Goal: Contribute content

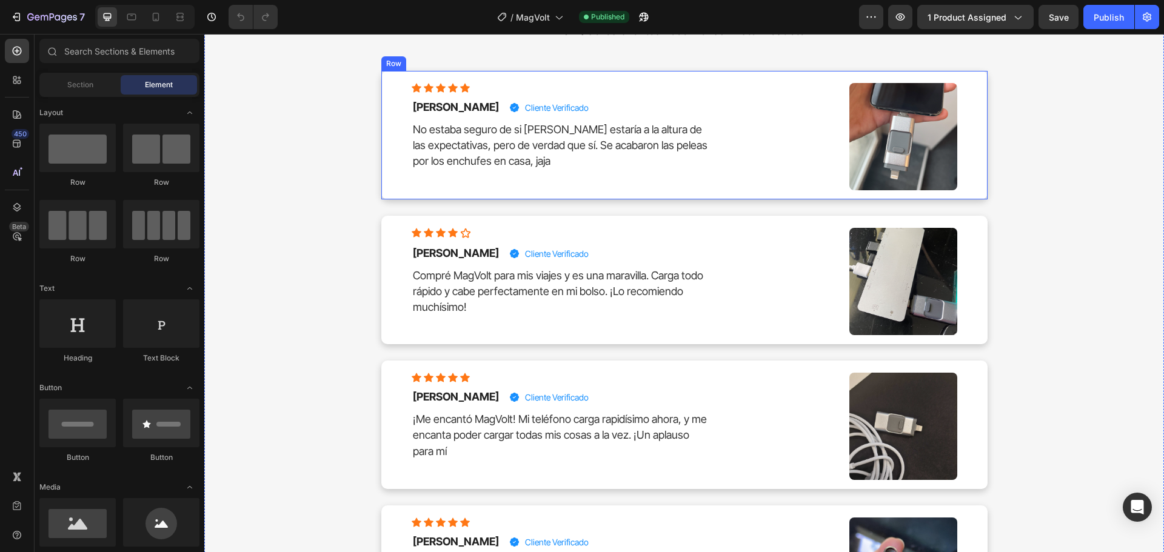
scroll to position [5294, 0]
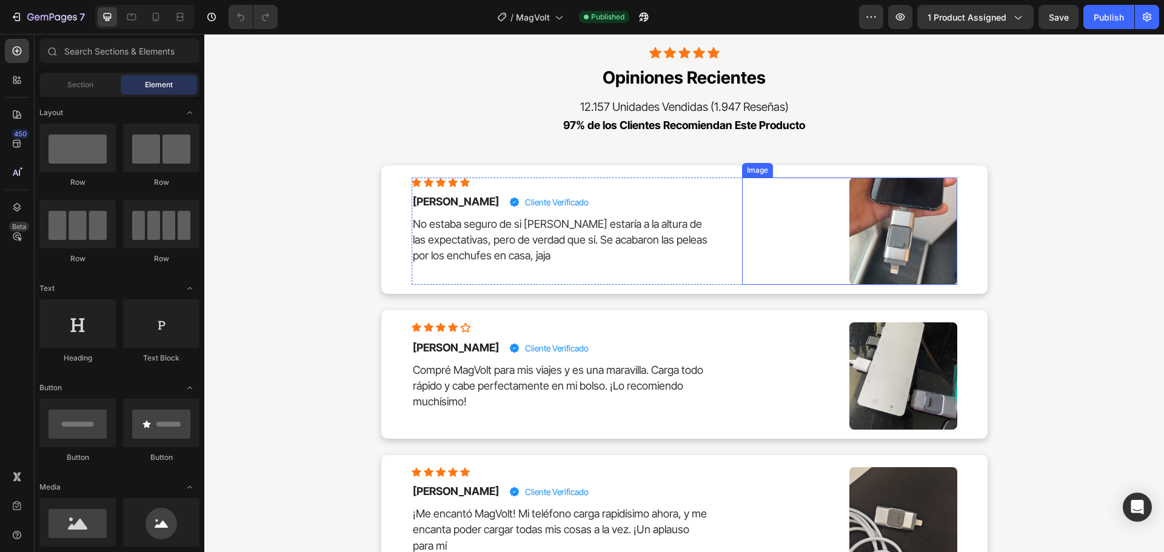
click at [910, 223] on img at bounding box center [902, 231] width 107 height 107
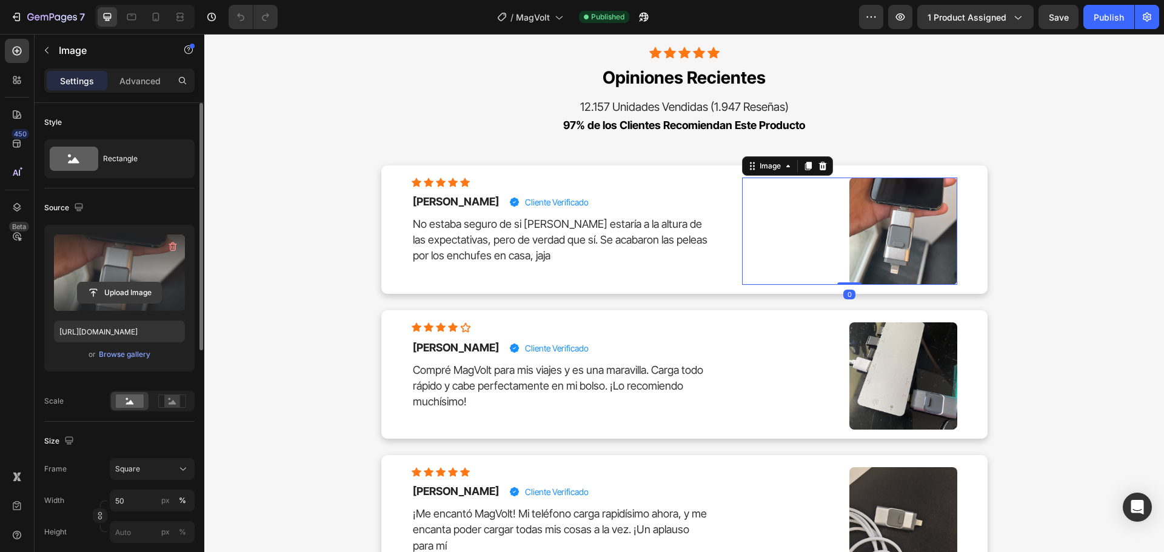
click at [97, 285] on input "file" at bounding box center [120, 292] width 84 height 21
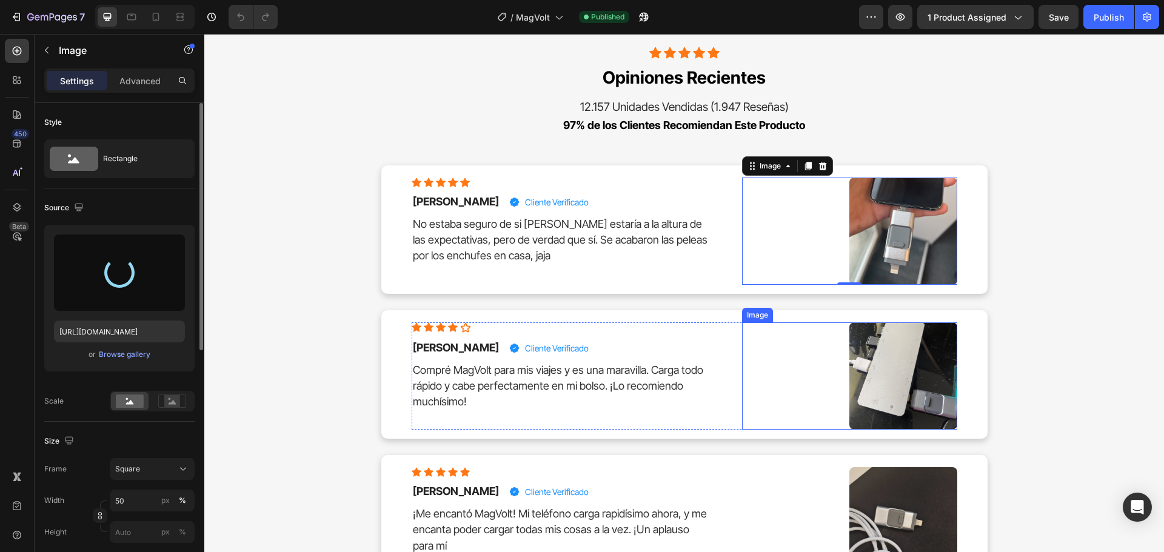
type input "[URL][DOMAIN_NAME]"
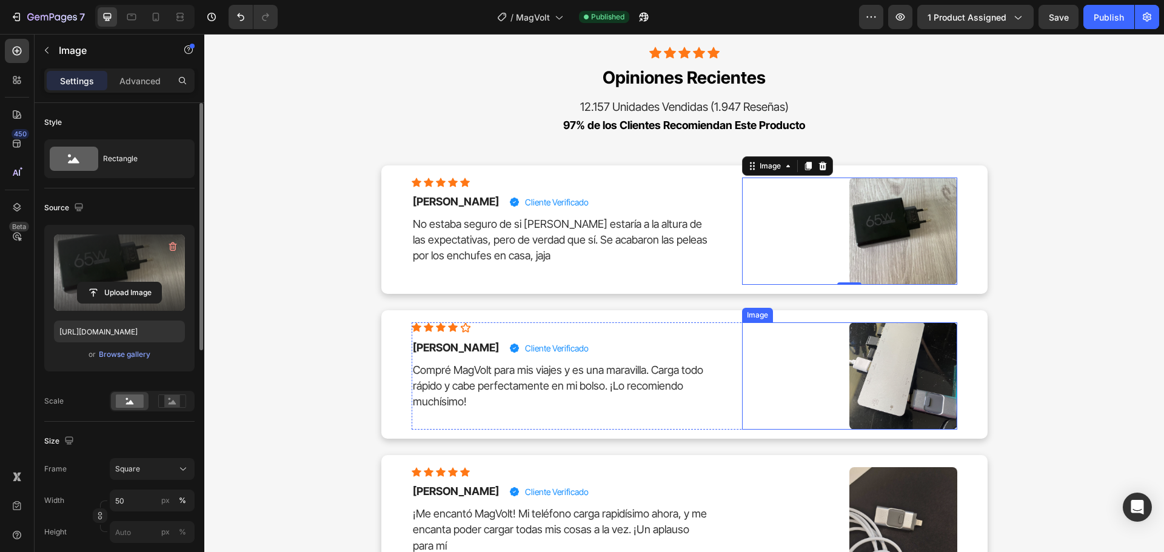
click at [889, 365] on img at bounding box center [902, 375] width 107 height 107
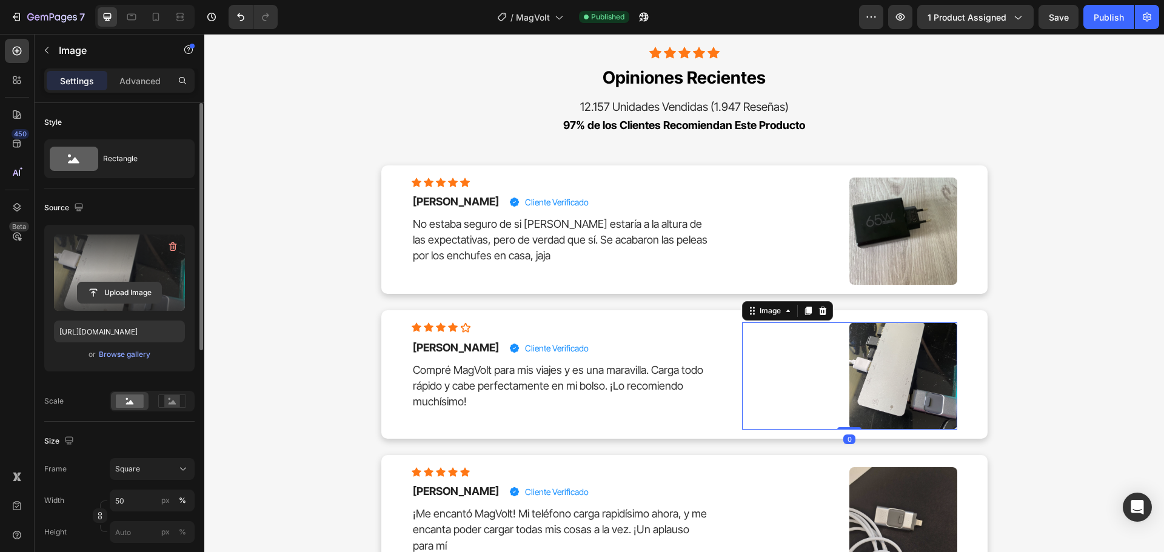
click at [136, 292] on input "file" at bounding box center [120, 292] width 84 height 21
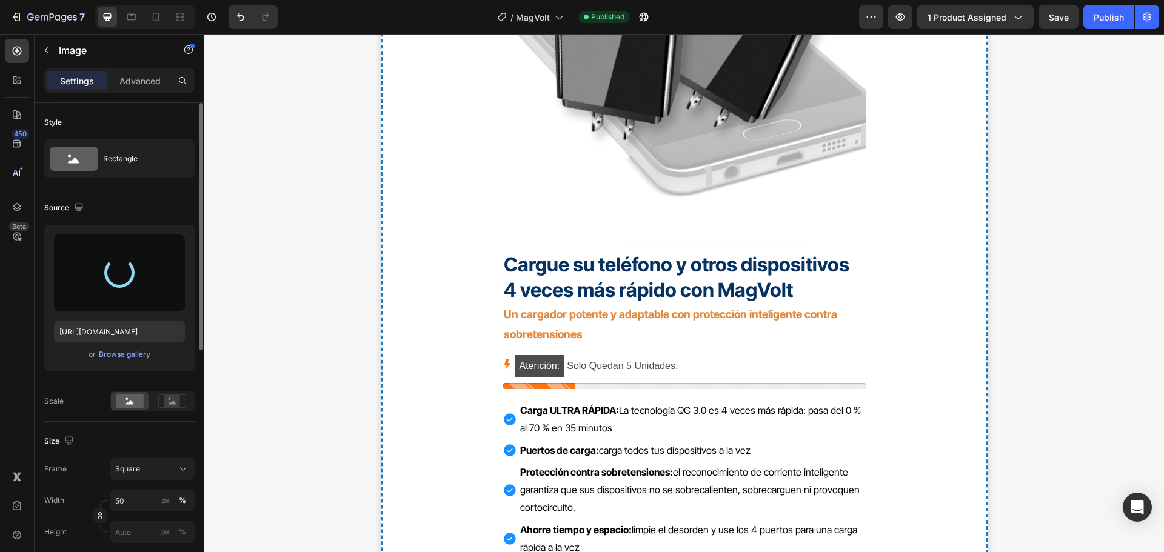
scroll to position [3779, 0]
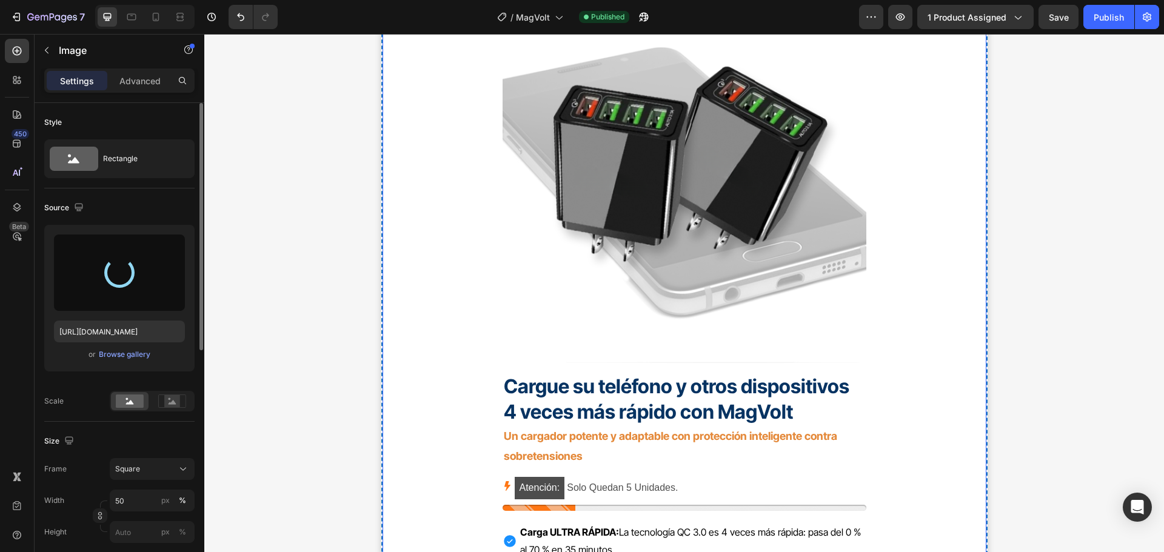
type input "[URL][DOMAIN_NAME]"
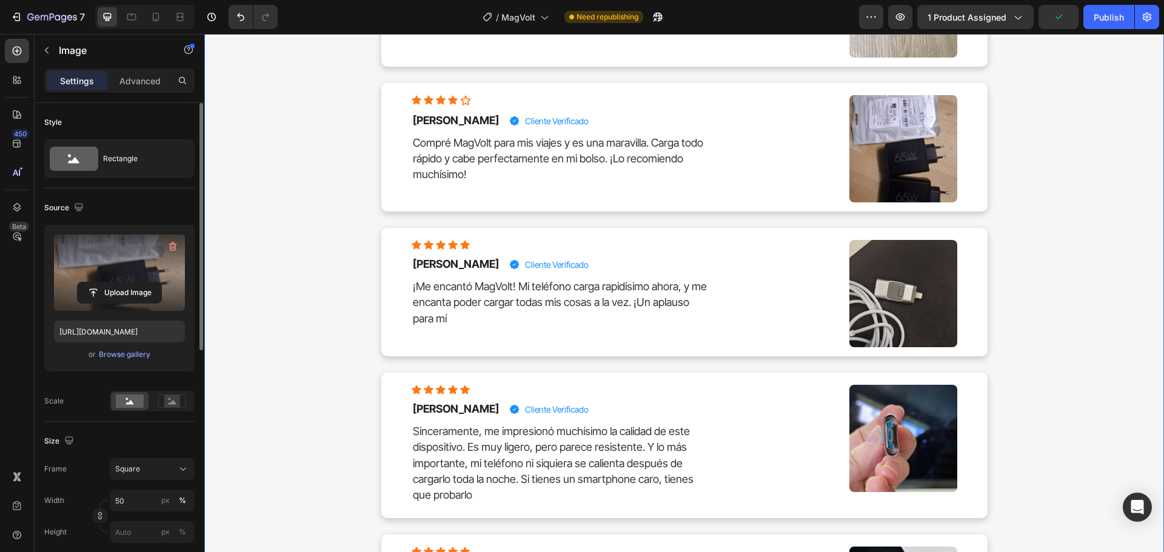
scroll to position [5537, 0]
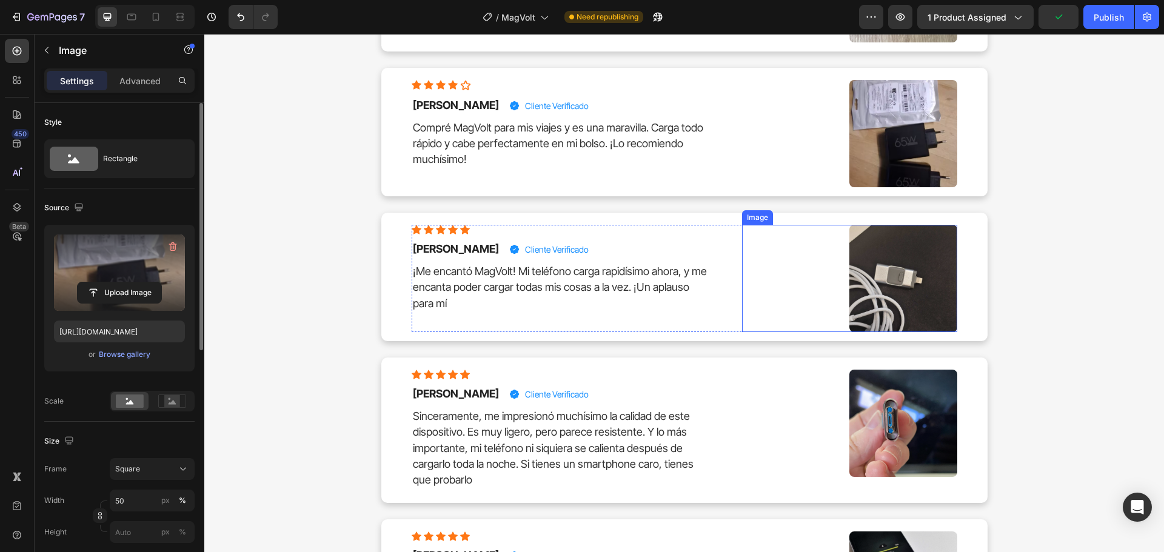
click at [892, 289] on img at bounding box center [902, 278] width 107 height 107
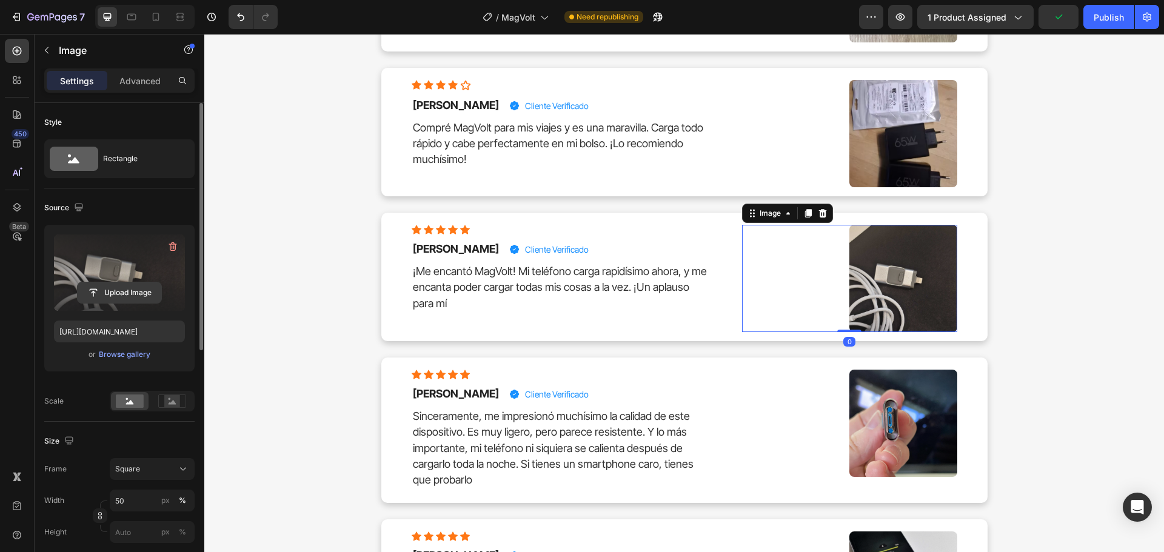
click at [115, 297] on input "file" at bounding box center [120, 292] width 84 height 21
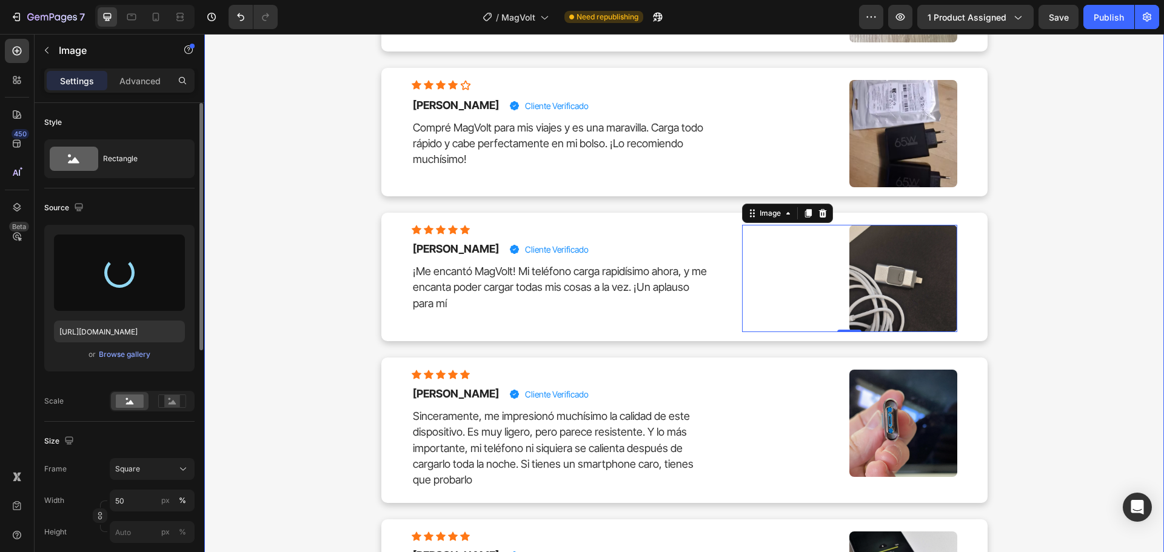
type input "[URL][DOMAIN_NAME]"
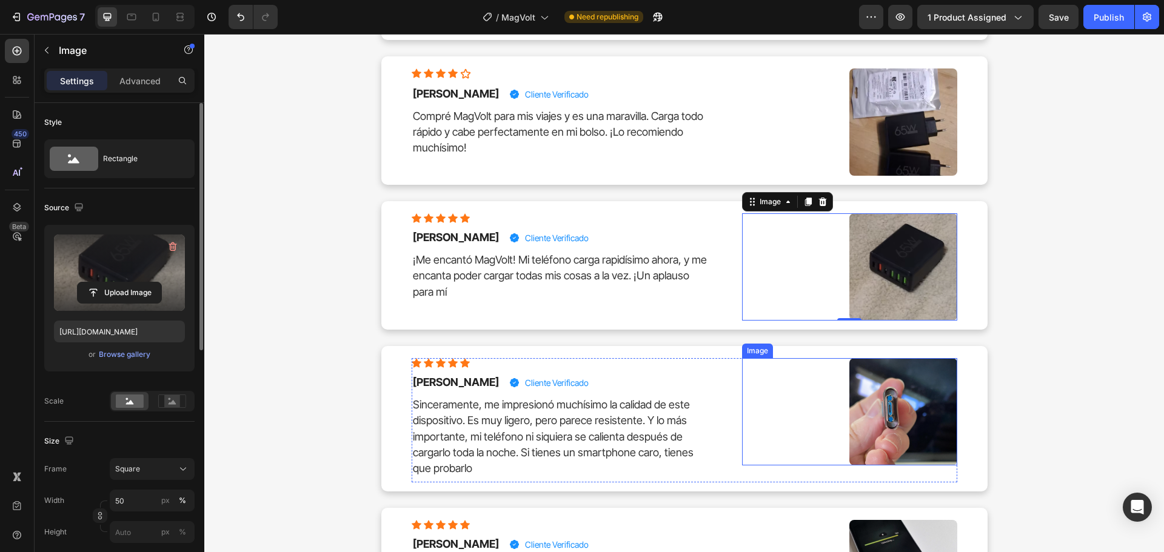
scroll to position [5658, 0]
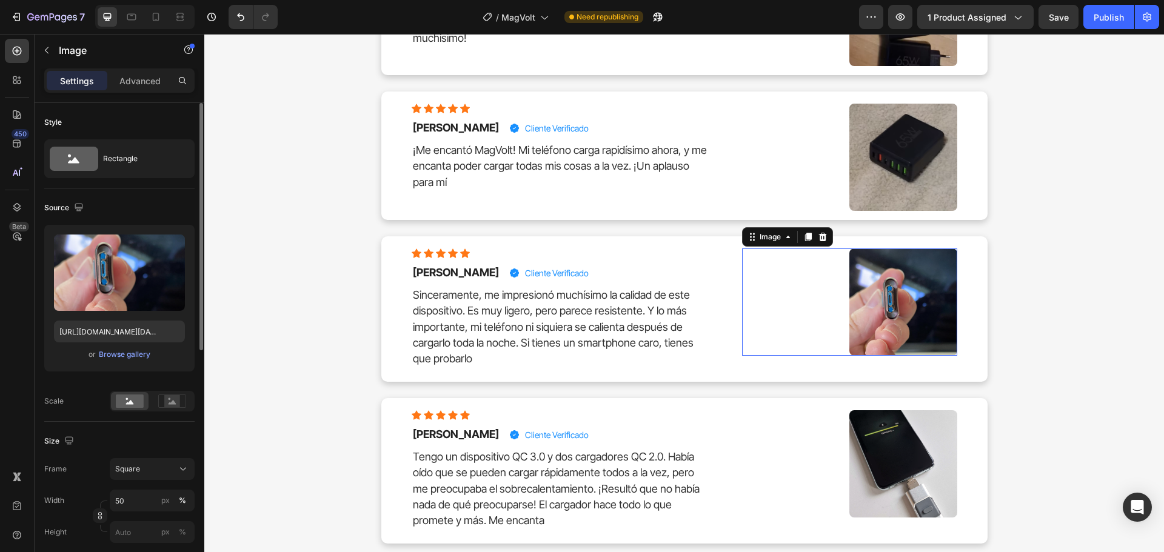
drag, startPoint x: 884, startPoint y: 312, endPoint x: 476, endPoint y: 270, distance: 410.0
click at [885, 312] on img at bounding box center [902, 301] width 107 height 107
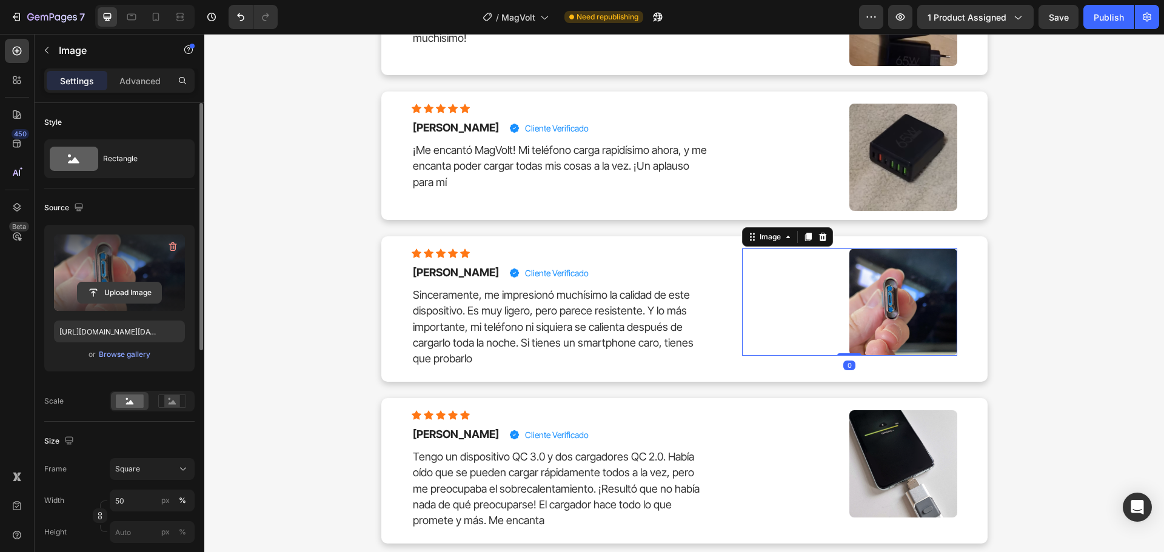
click at [105, 298] on input "file" at bounding box center [120, 292] width 84 height 21
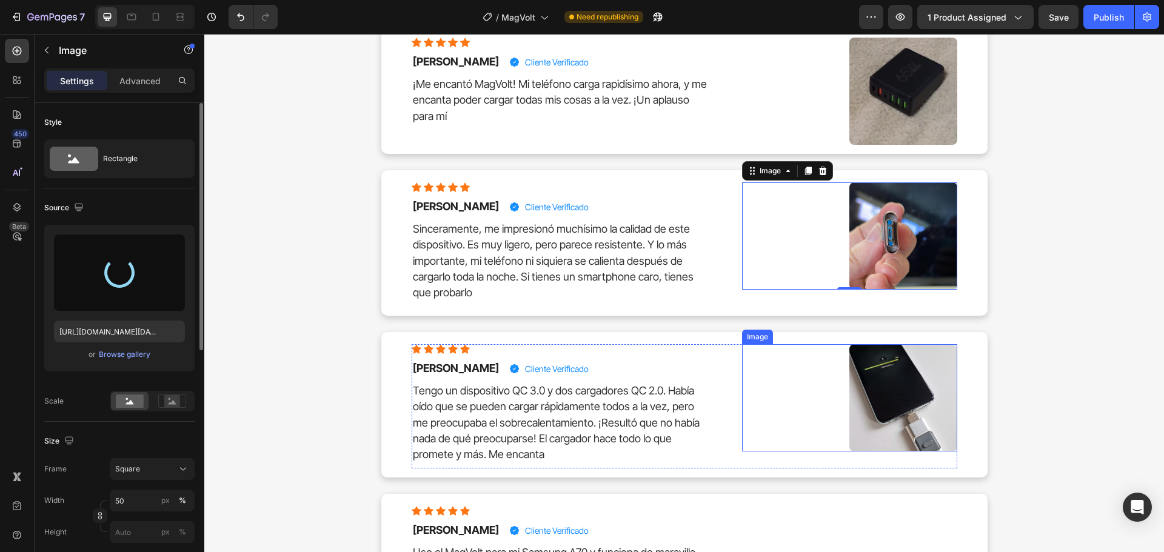
scroll to position [5779, 0]
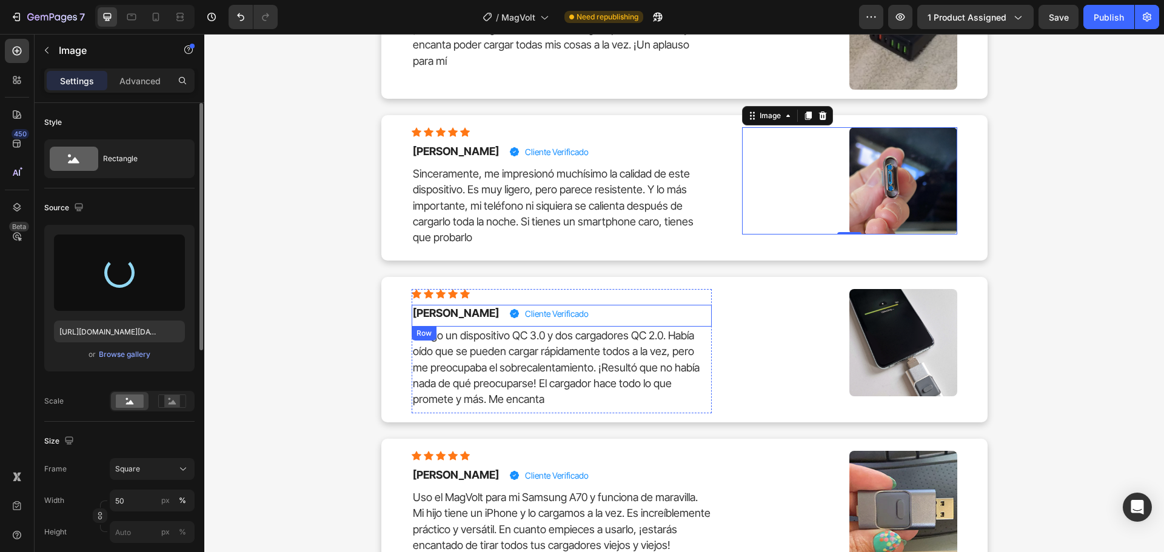
type input "[URL][DOMAIN_NAME]"
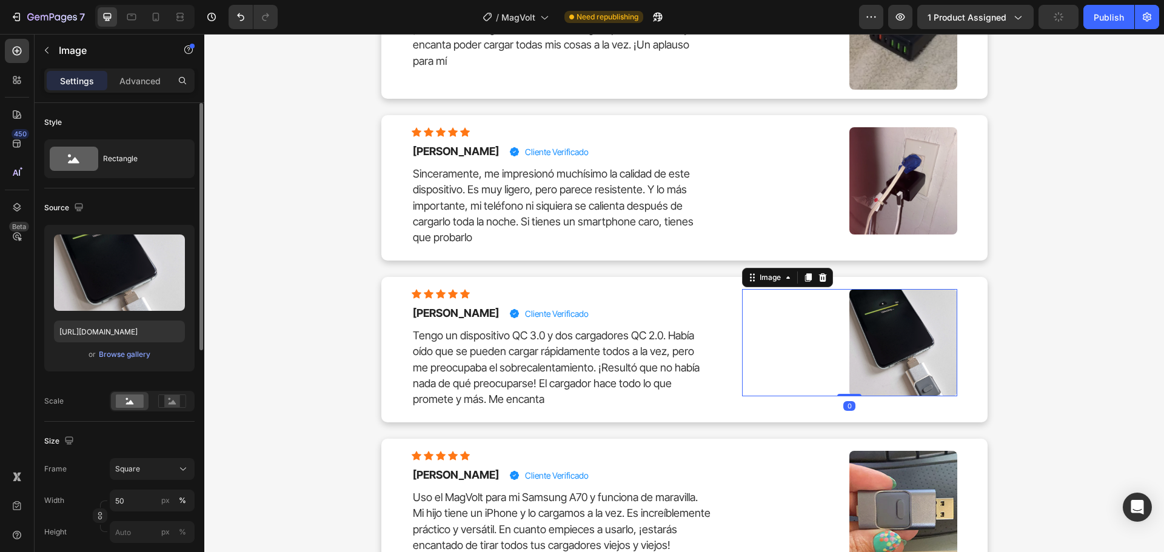
click at [903, 326] on img at bounding box center [902, 342] width 107 height 107
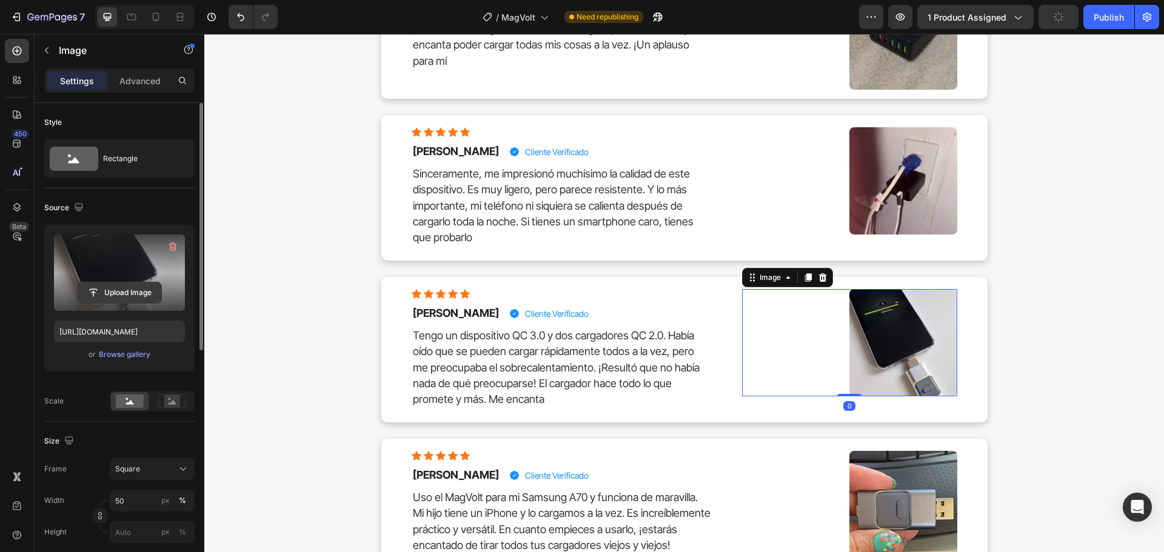
click at [115, 296] on input "file" at bounding box center [120, 292] width 84 height 21
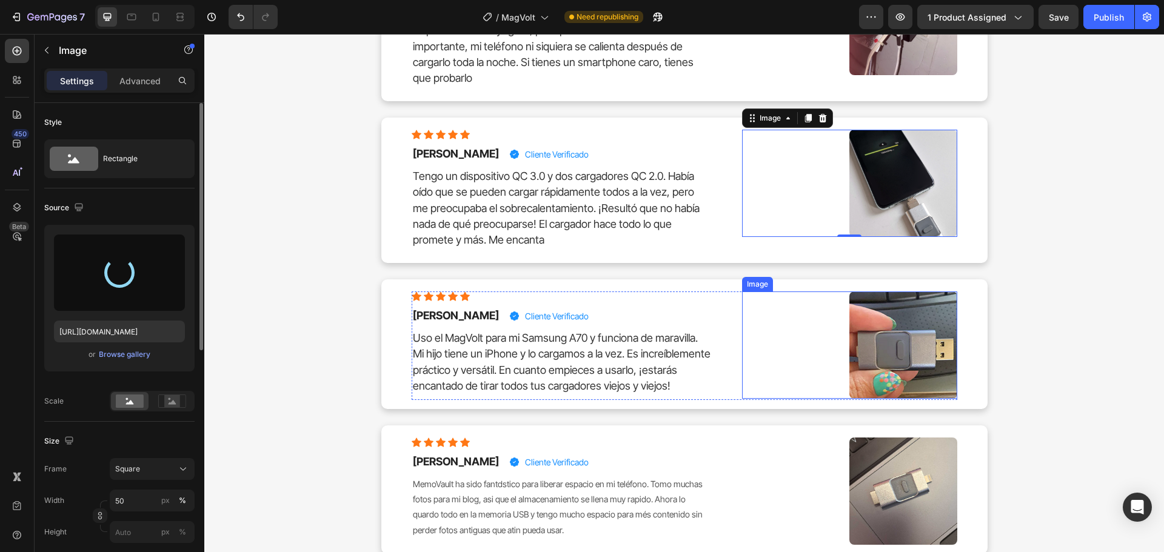
scroll to position [6022, 0]
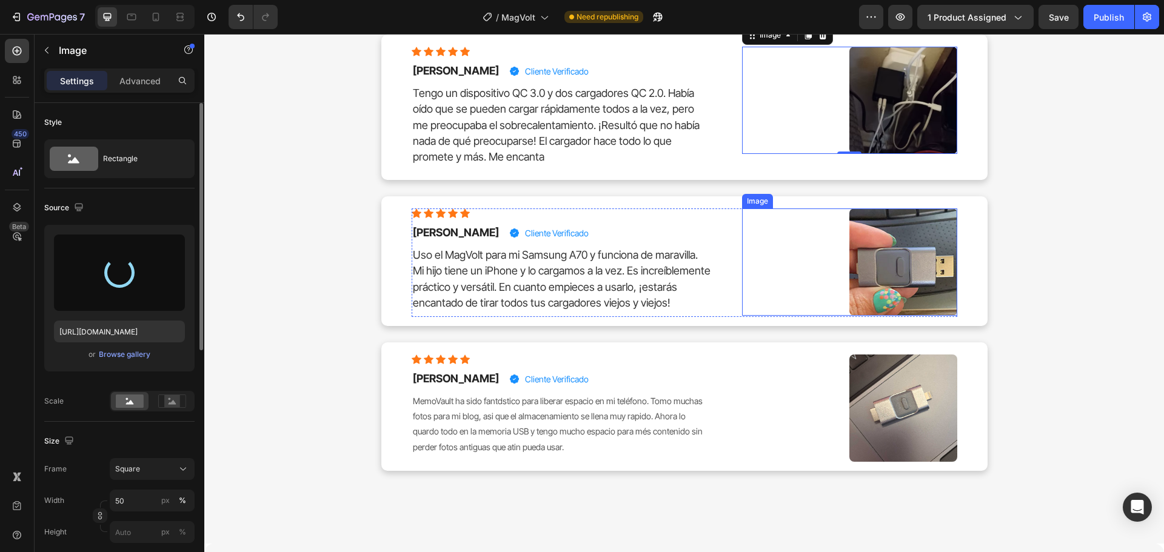
type input "[URL][DOMAIN_NAME]"
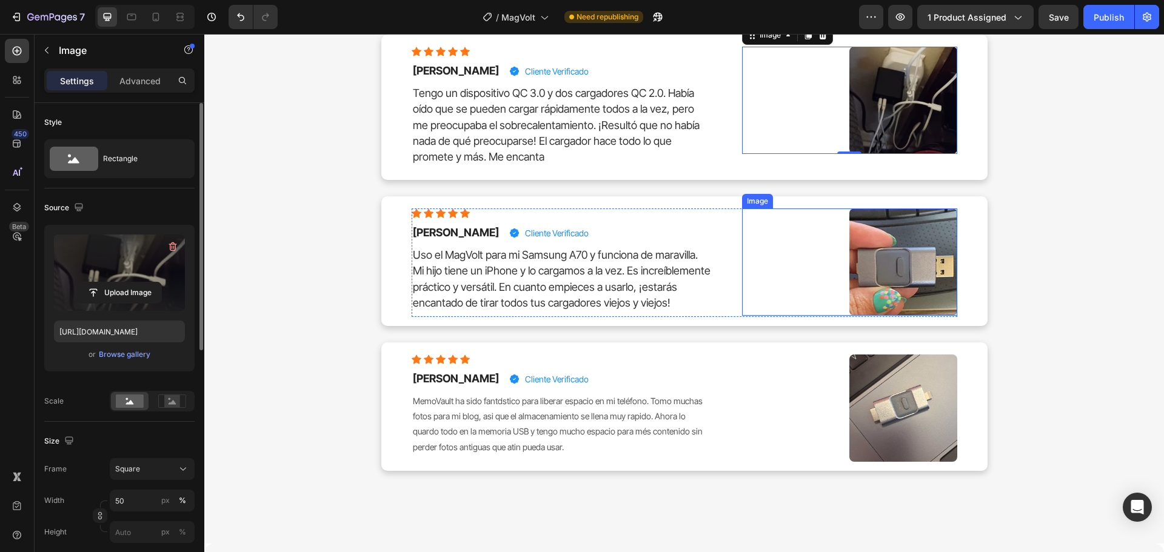
click at [919, 265] on img at bounding box center [902, 261] width 107 height 107
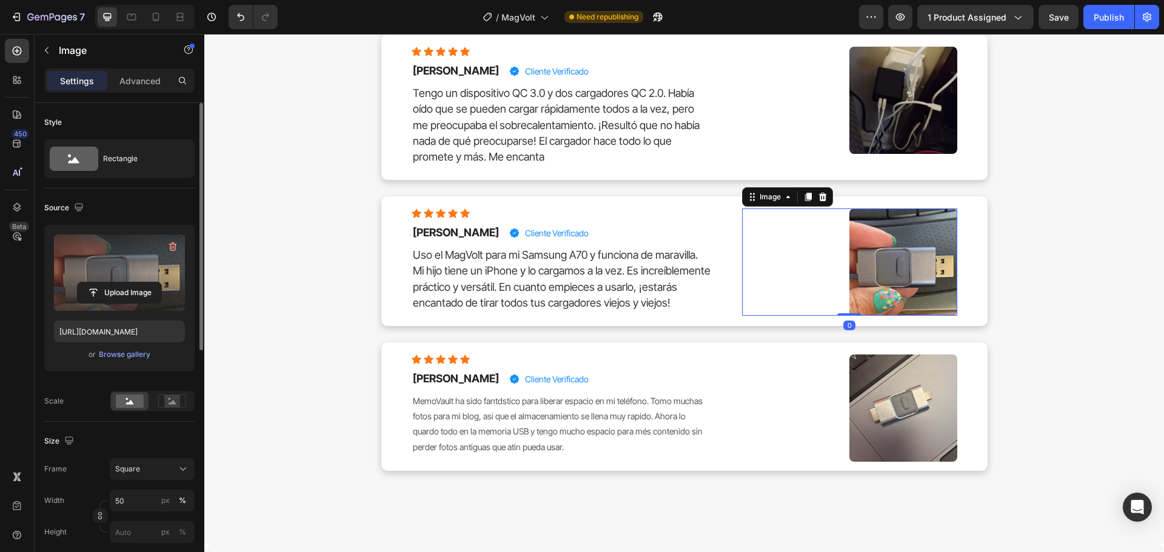
click at [123, 304] on label at bounding box center [119, 273] width 131 height 76
click at [123, 303] on input "file" at bounding box center [120, 292] width 84 height 21
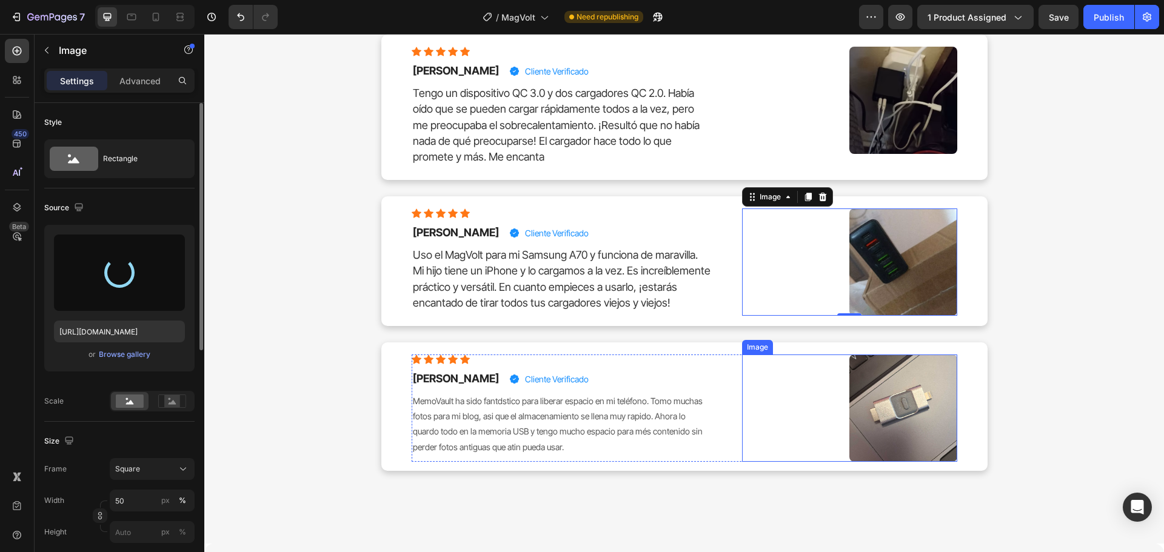
type input "[URL][DOMAIN_NAME]"
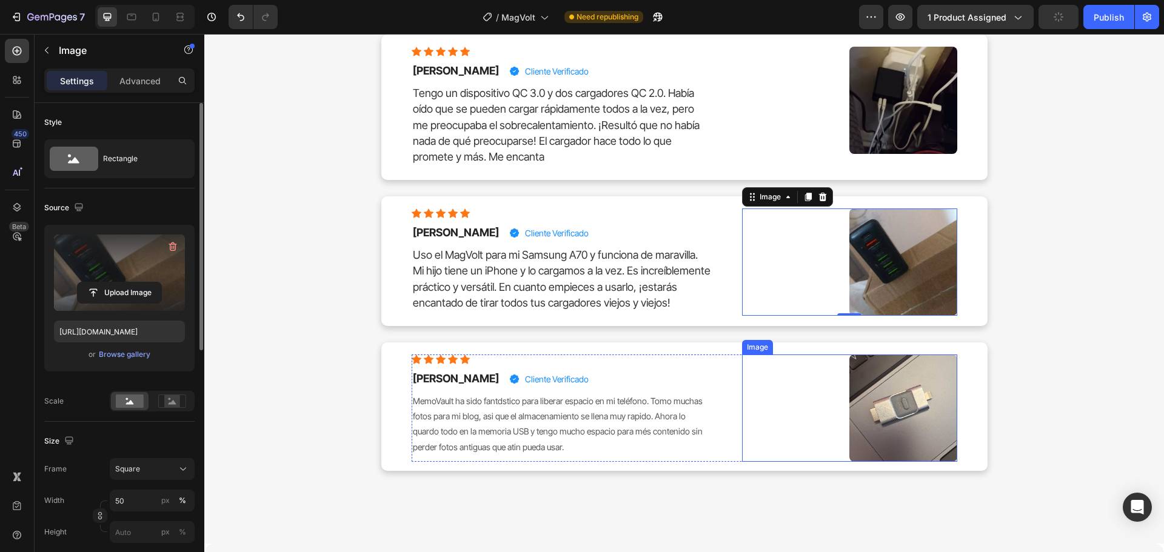
click at [890, 395] on img at bounding box center [902, 408] width 107 height 107
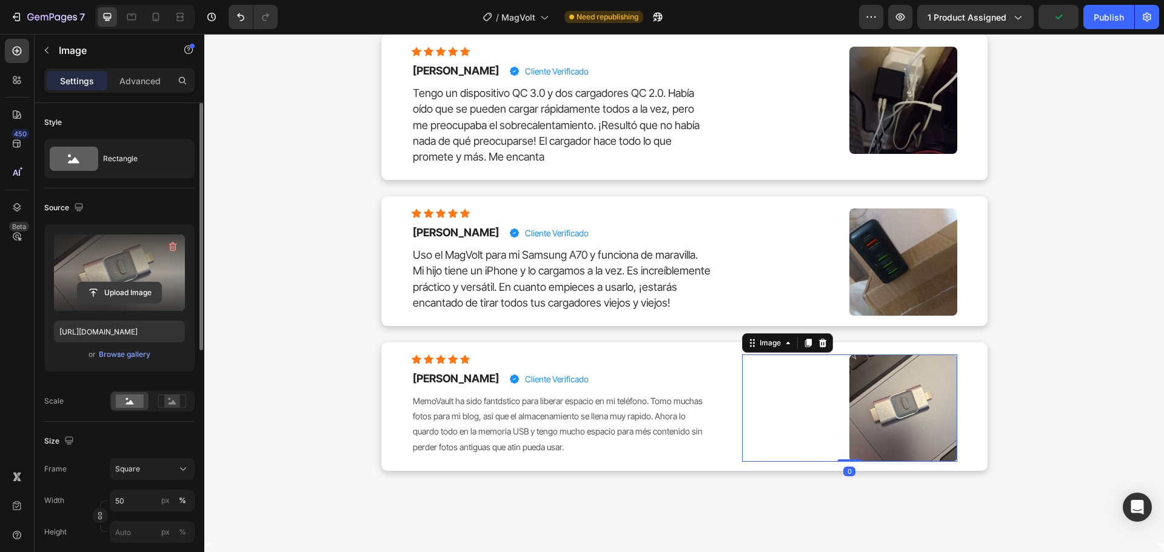
click at [134, 292] on input "file" at bounding box center [120, 292] width 84 height 21
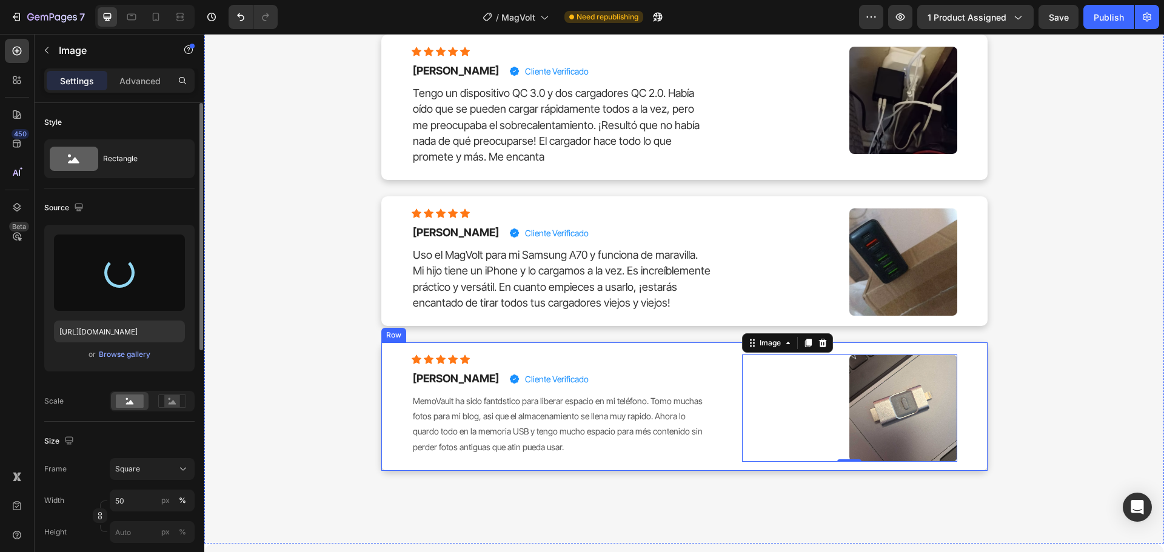
type input "[URL][DOMAIN_NAME]"
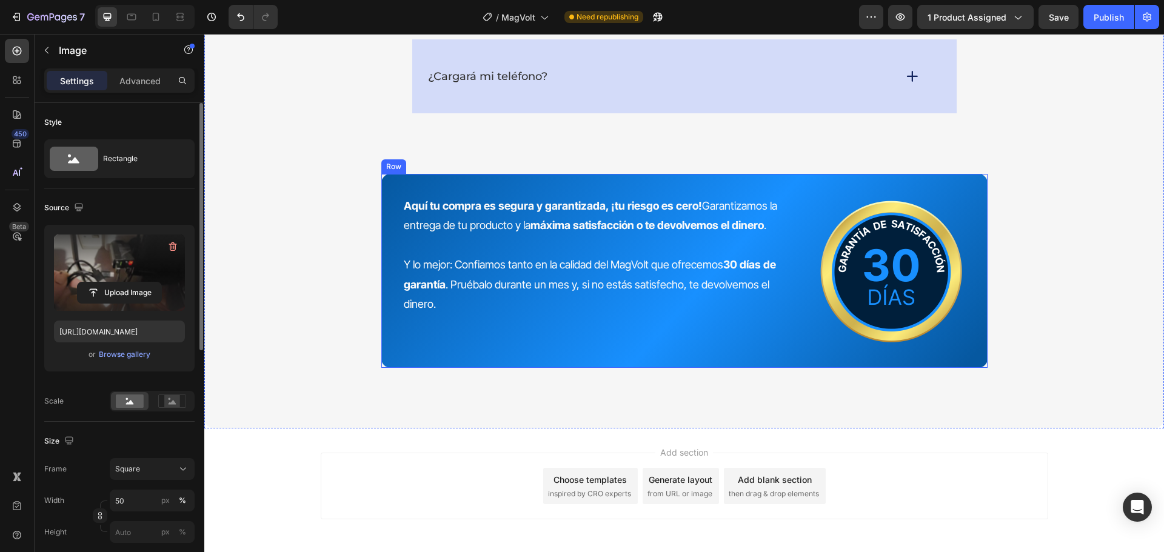
scroll to position [6931, 0]
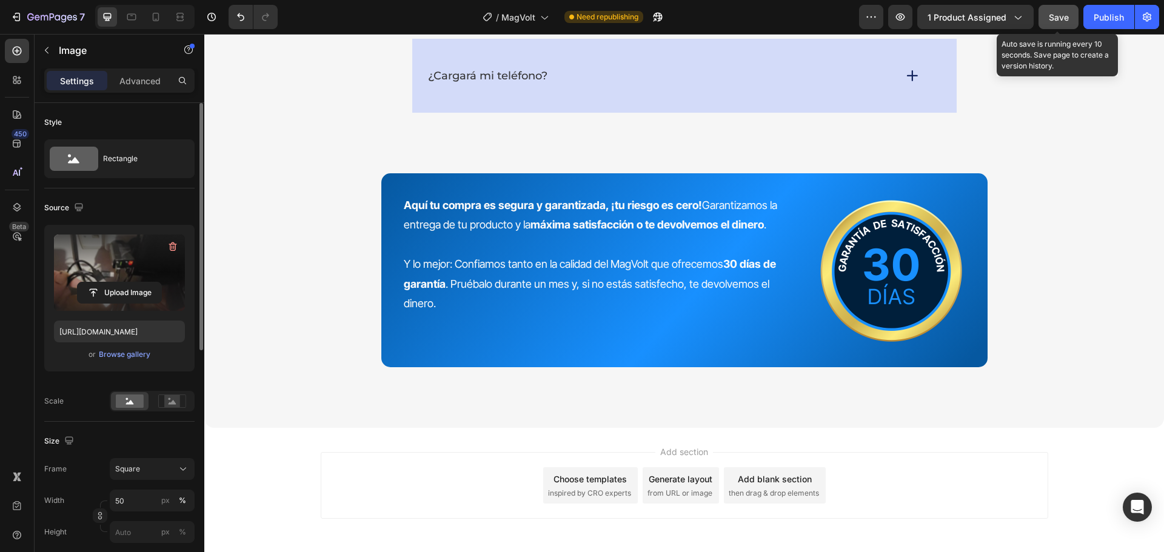
click at [1057, 23] on div "Save" at bounding box center [1059, 17] width 20 height 13
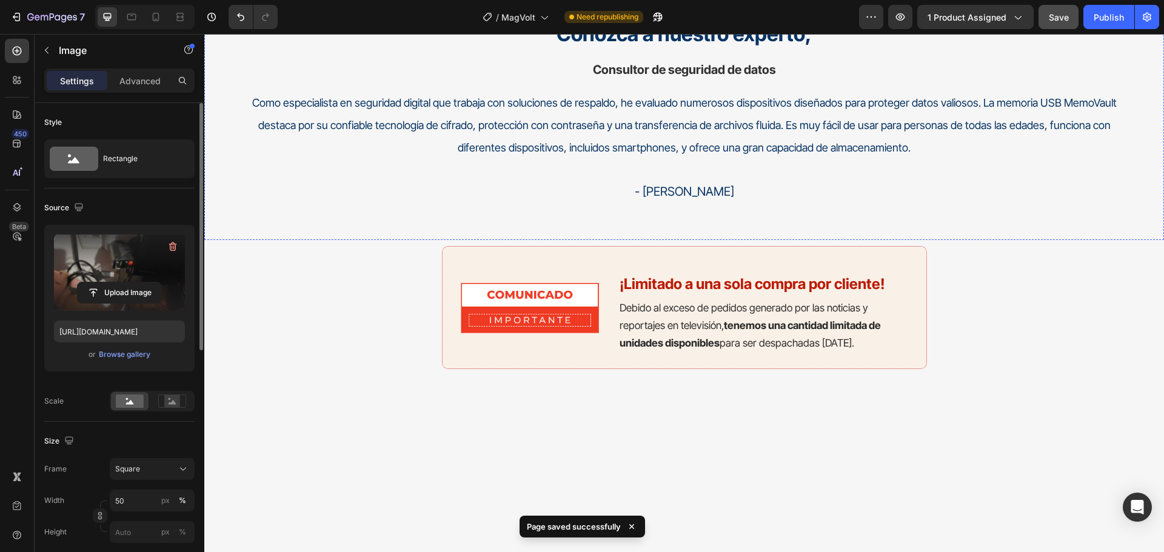
scroll to position [4718, 0]
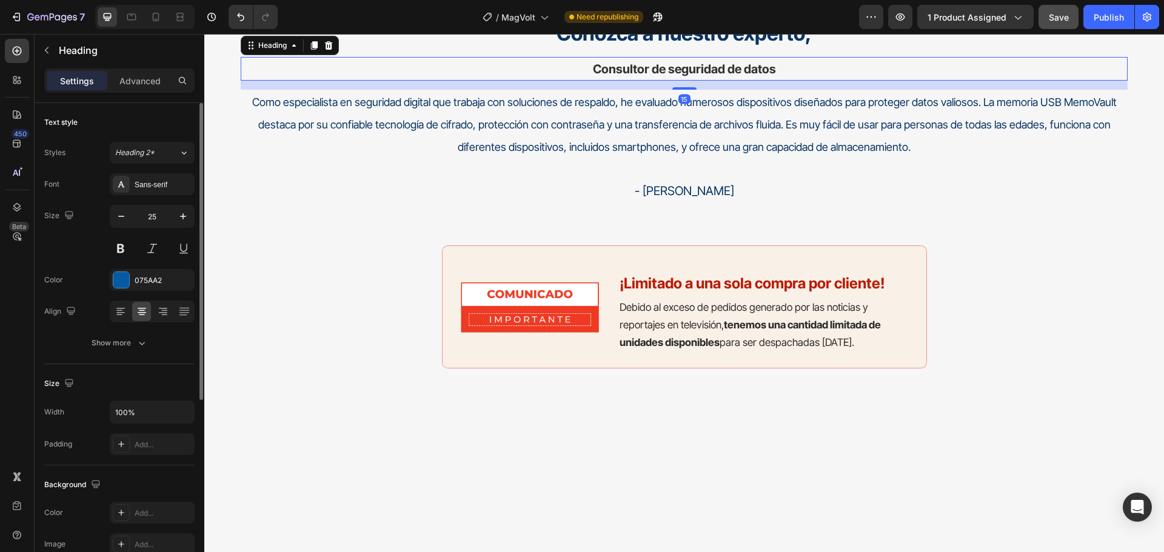
click at [733, 76] on span "Consultor de seguridad de datos" at bounding box center [684, 69] width 183 height 15
click at [725, 76] on span "Consultor de seguridad de datos" at bounding box center [684, 69] width 183 height 15
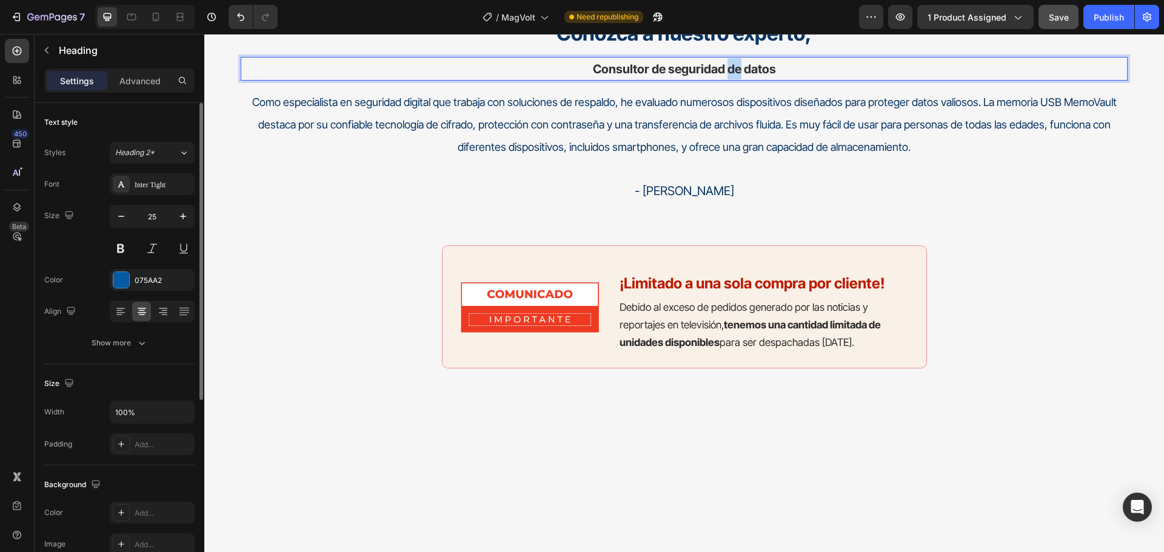
click at [725, 76] on span "Consultor de seguridad de datos" at bounding box center [684, 69] width 183 height 15
click at [729, 76] on span "Consultor de seguridad de datos" at bounding box center [684, 69] width 183 height 15
click at [731, 76] on span "Consultor de seguridad de datos" at bounding box center [684, 69] width 183 height 15
click at [733, 76] on span "Consultor de seguridad de datos" at bounding box center [684, 69] width 183 height 15
click at [737, 76] on span "Consultor de seguridad de datos" at bounding box center [684, 69] width 183 height 15
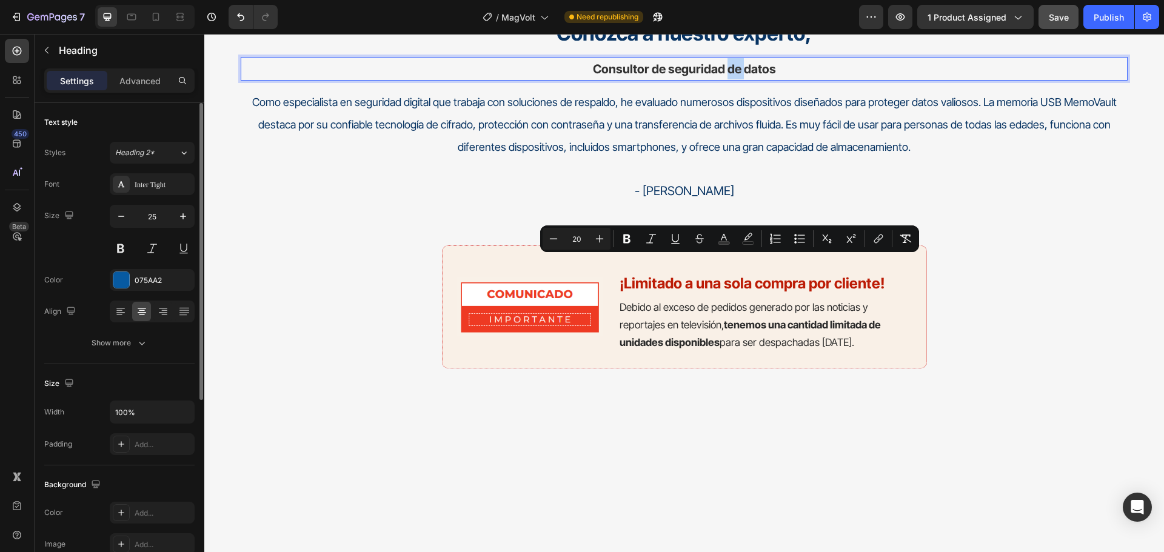
click at [739, 76] on span "Consultor de seguridad de datos" at bounding box center [684, 69] width 183 height 15
click at [740, 76] on span "Consultor de seguridad de datos" at bounding box center [684, 69] width 183 height 15
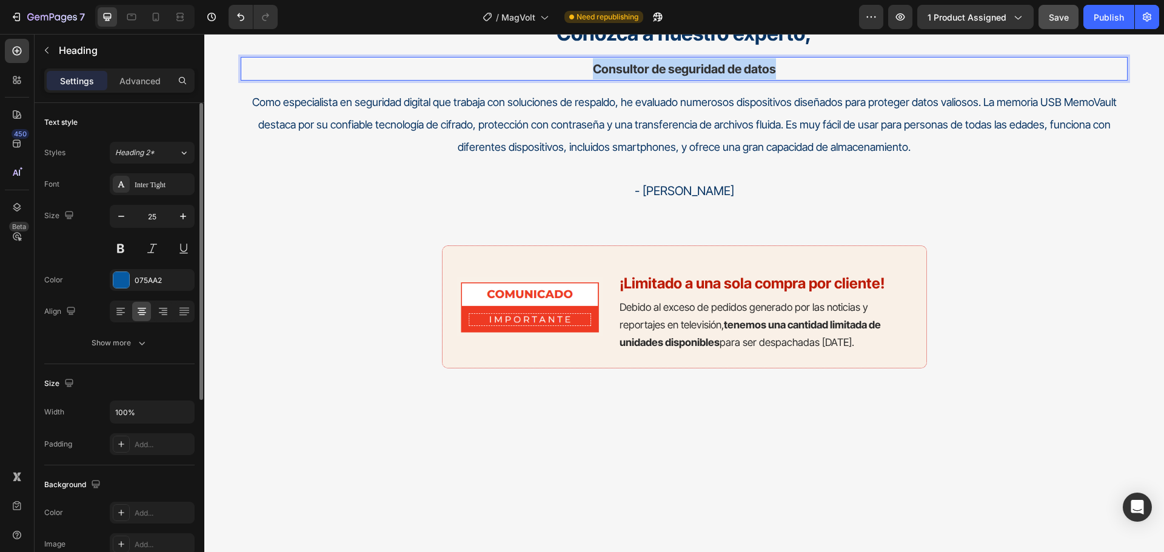
click at [740, 76] on span "Consultor de seguridad de datos" at bounding box center [684, 69] width 183 height 15
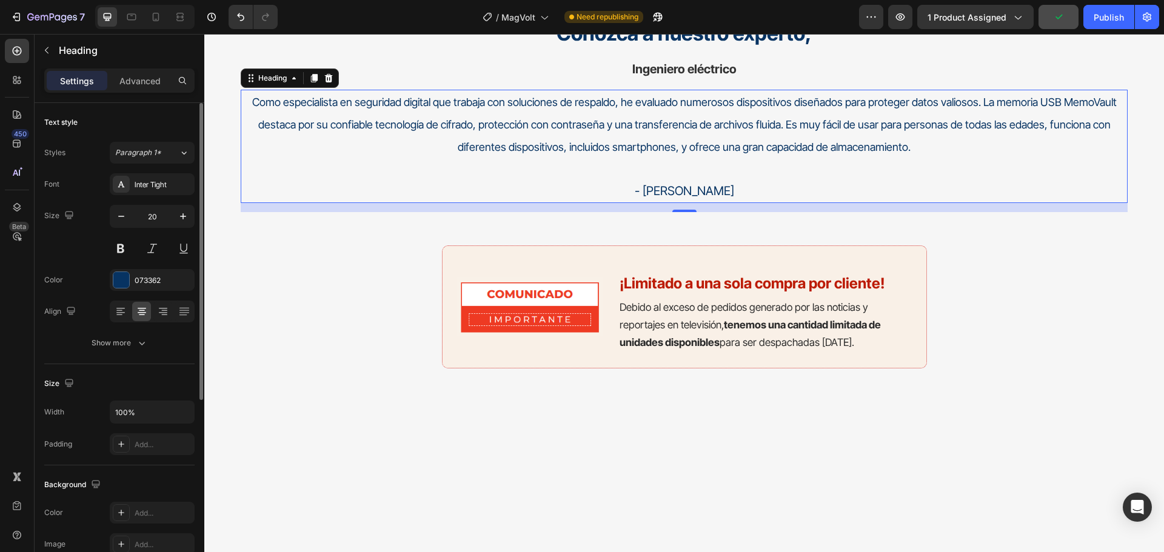
click at [745, 153] on span "Como especialista en seguridad digital que trabaja con soluciones de respaldo, …" at bounding box center [684, 125] width 864 height 58
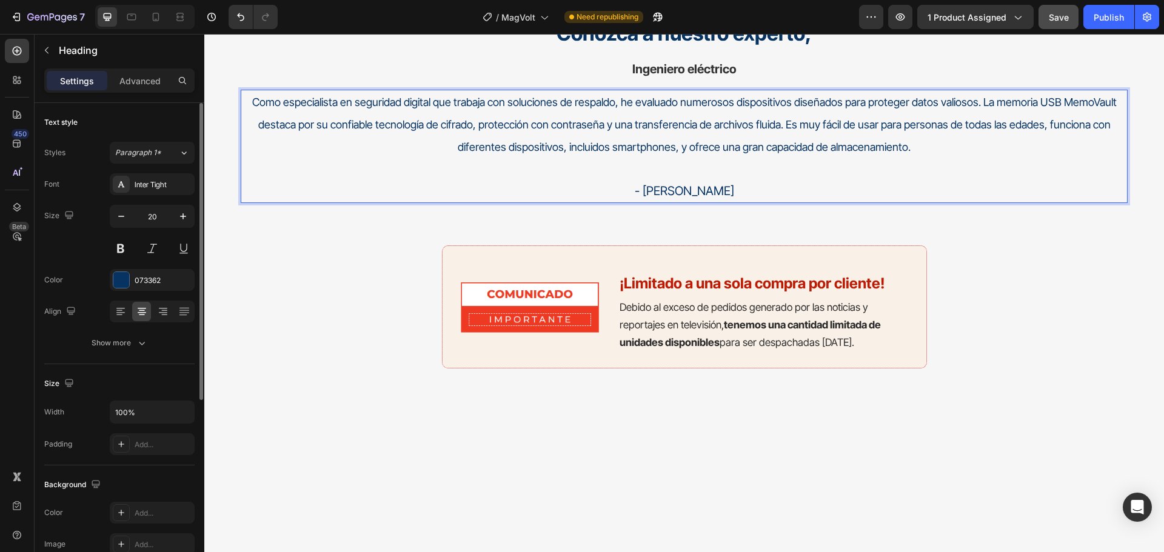
click at [619, 203] on h2 "Como especialista en seguridad digital que trabaja con soluciones de respaldo, …" at bounding box center [684, 146] width 887 height 113
click at [428, 153] on span "Como especialista en seguridad digital que trabaja con soluciones de respaldo, …" at bounding box center [684, 125] width 864 height 58
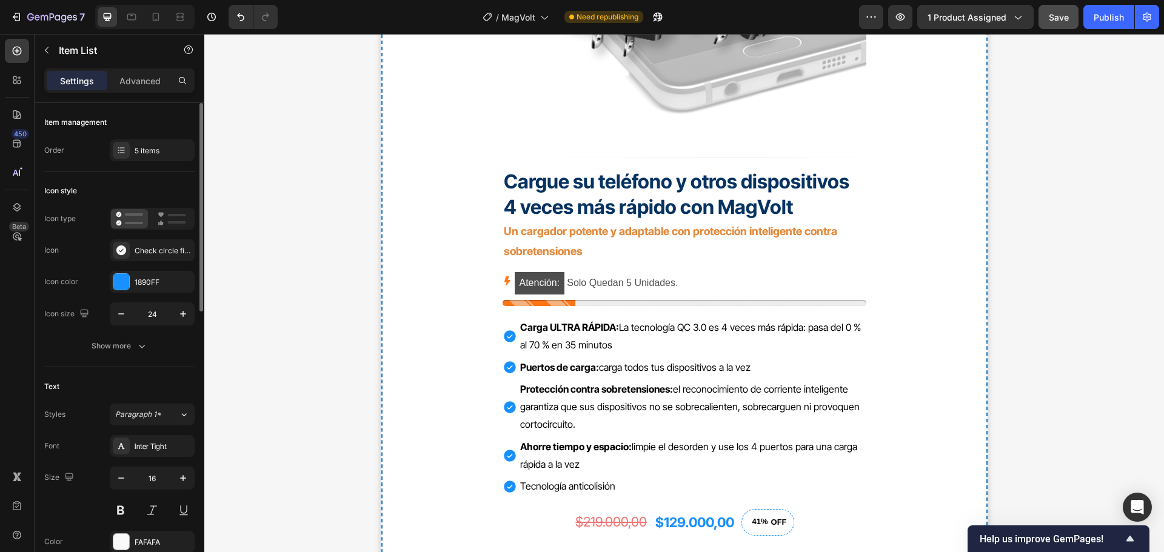
scroll to position [3909, 0]
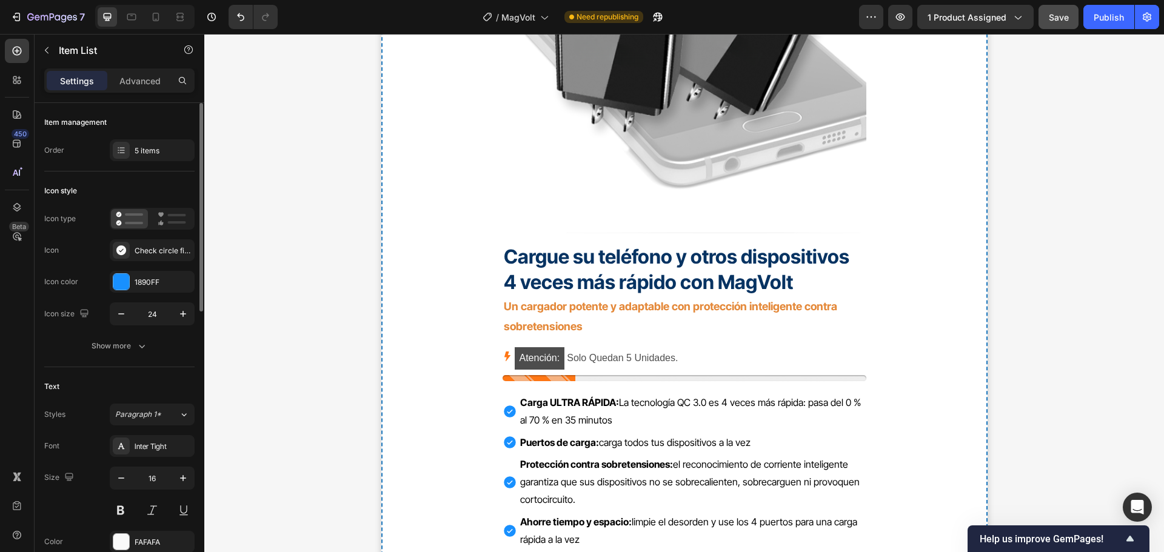
click at [522, 401] on strong "Carga ULTRA RÁPIDA:" at bounding box center [569, 402] width 99 height 12
click at [664, 442] on span "Puertos de carga: carga todos tus dispositivos a la vez" at bounding box center [635, 442] width 230 height 12
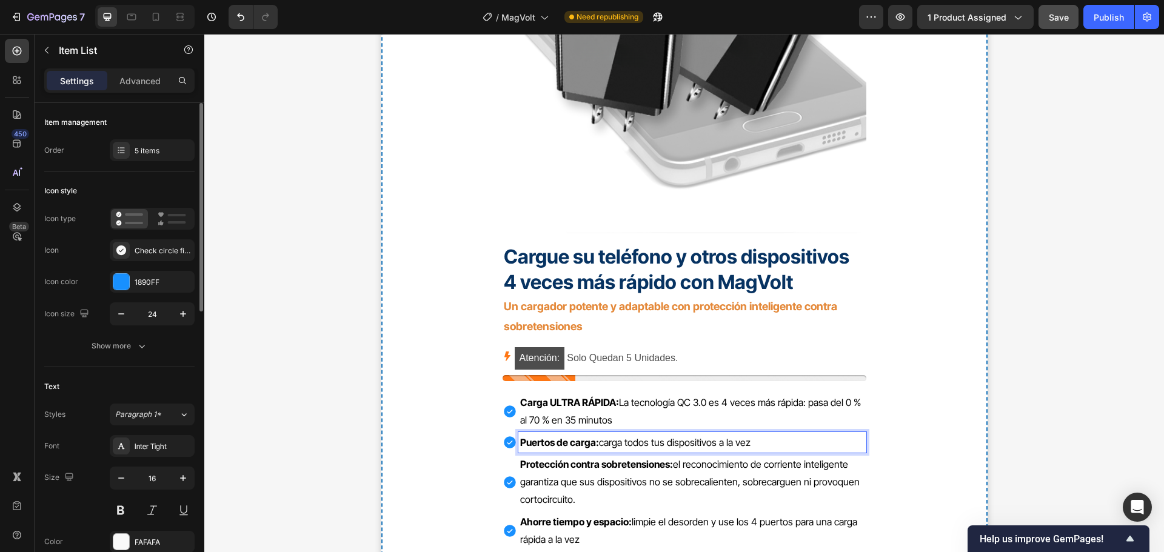
click at [641, 443] on span "Puertos de carga: carga todos tus dispositivos a la vez" at bounding box center [635, 442] width 230 height 12
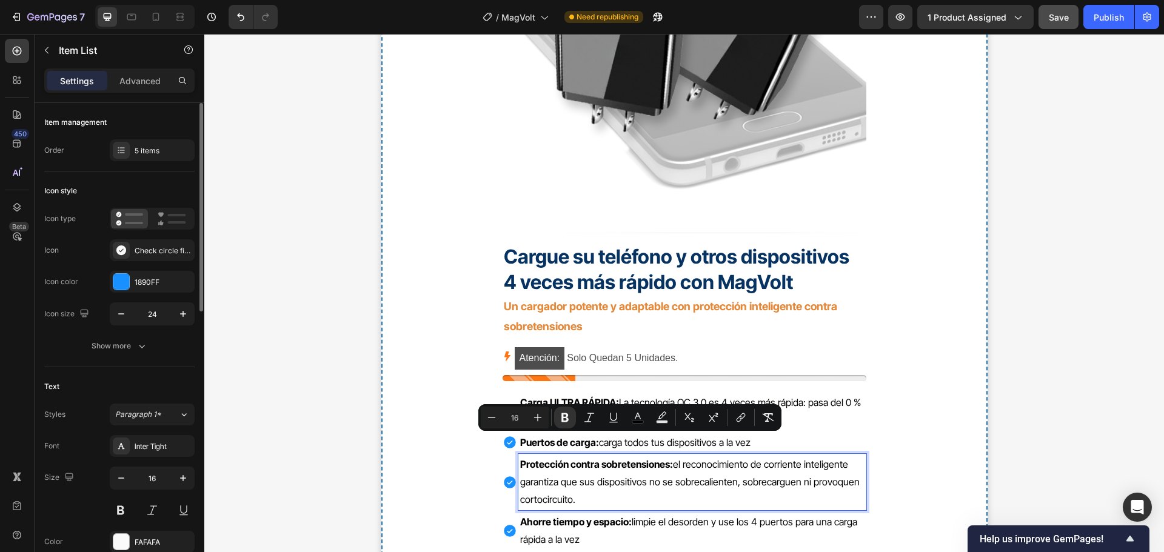
click at [564, 469] on strong "Protección contra sobretensiones:" at bounding box center [596, 464] width 153 height 12
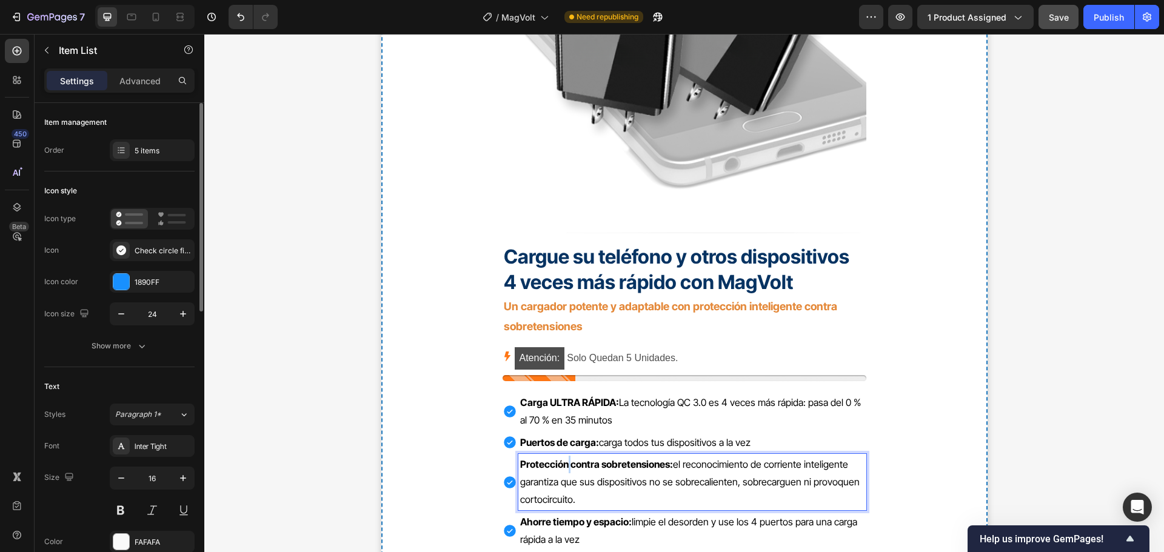
click at [564, 469] on strong "Protección contra sobretensiones:" at bounding box center [596, 464] width 153 height 12
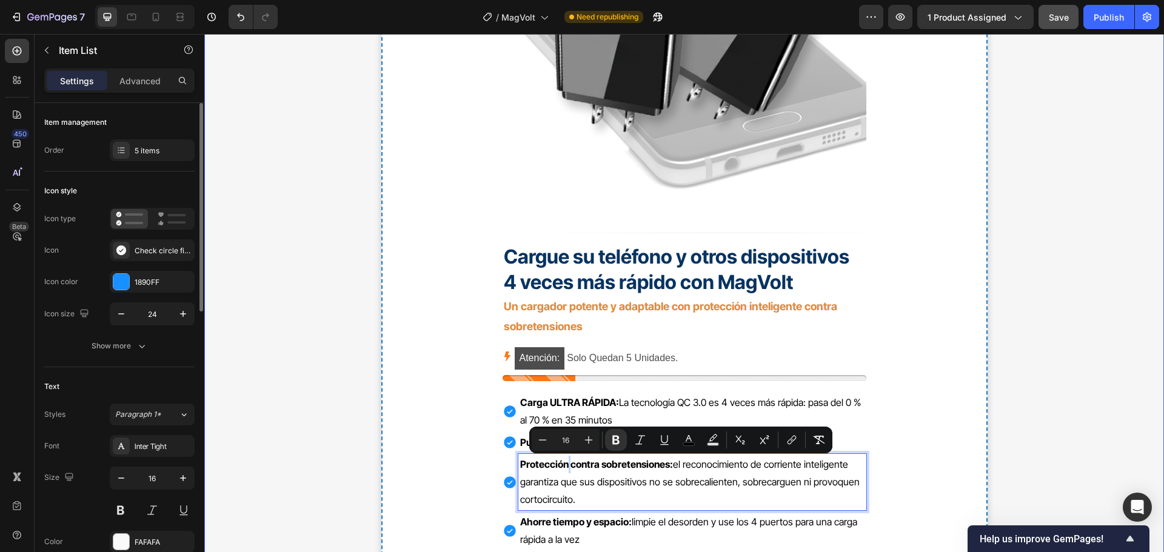
copy span "Protección contra sobretensiones: el reconocimiento de corriente inteligente ga…"
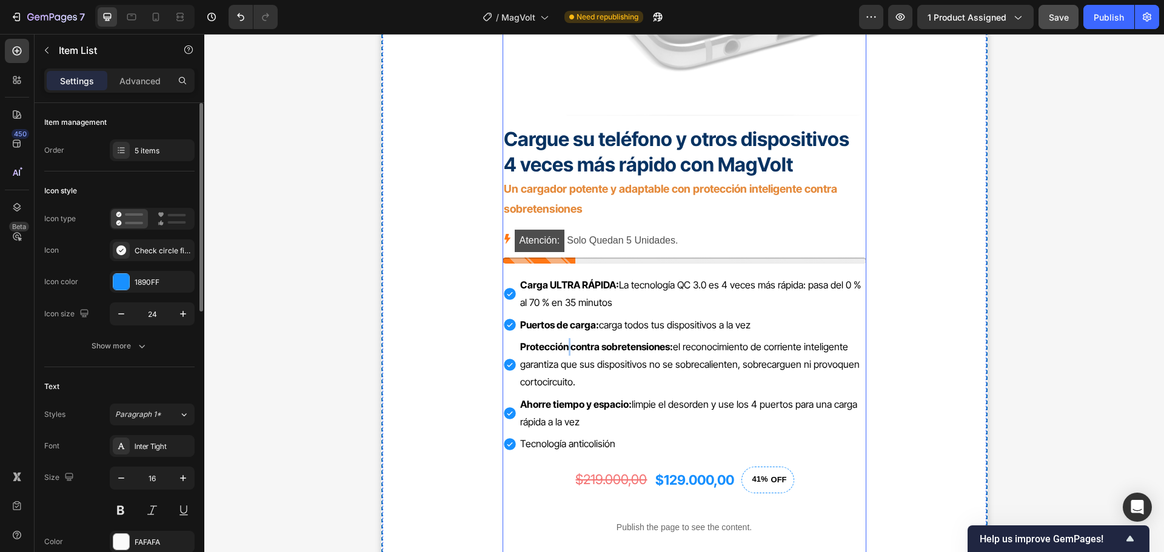
scroll to position [4030, 0]
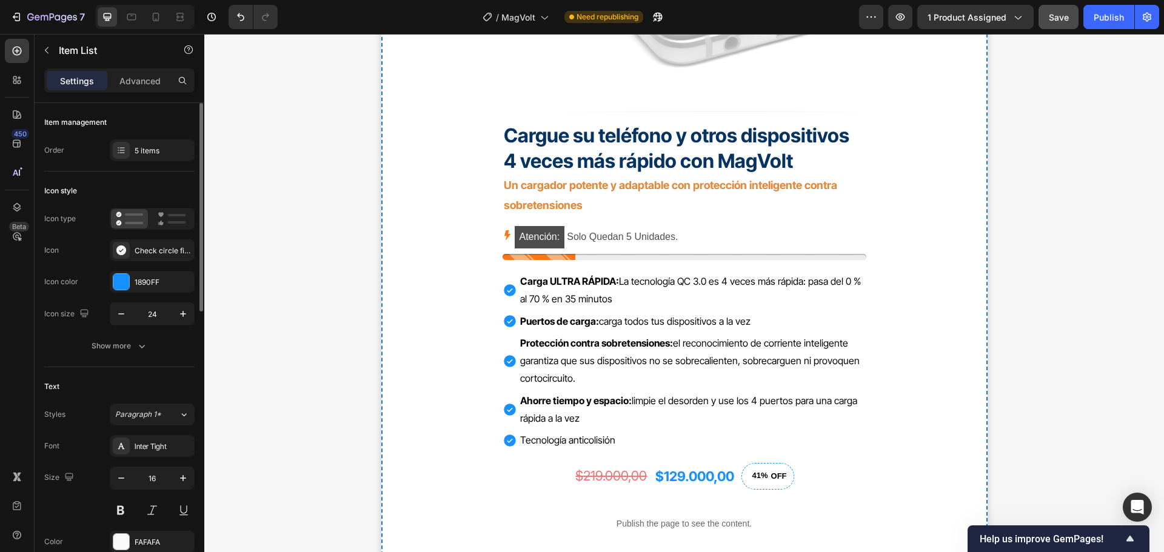
click at [584, 404] on strong "Ahorre tiempo y espacio:" at bounding box center [576, 401] width 112 height 12
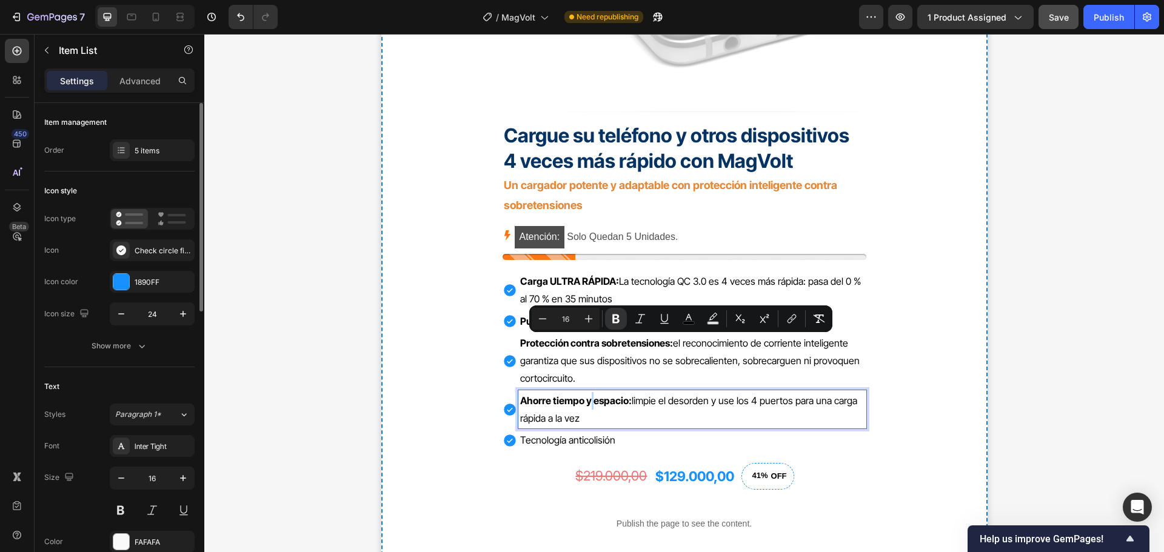
click at [585, 404] on strong "Ahorre tiempo y espacio:" at bounding box center [576, 401] width 112 height 12
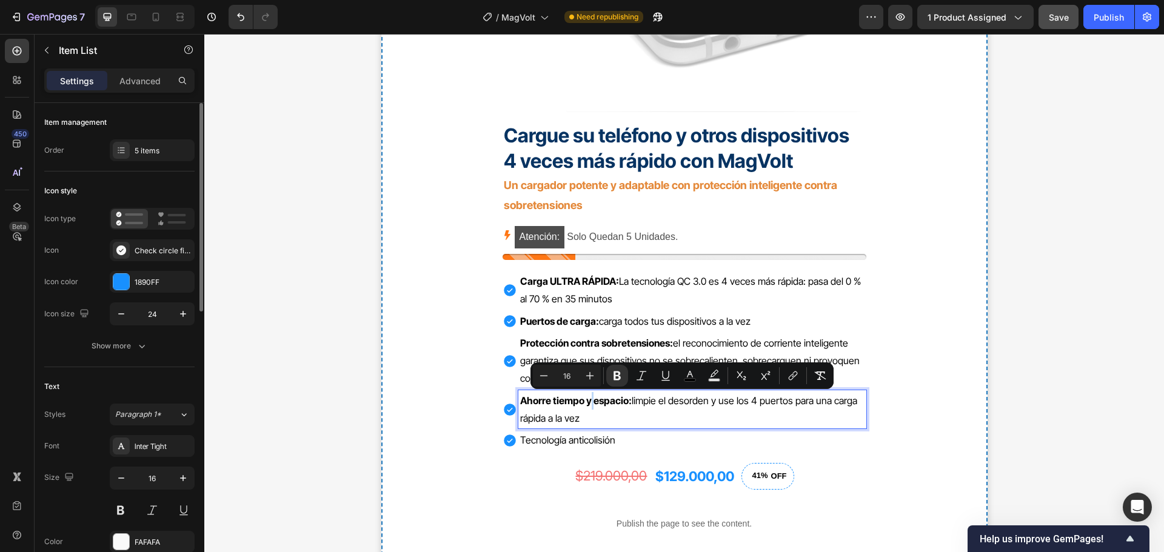
copy span "Ahorre tiempo y espacio: limpie el desorden y use los 4 puertos para una carga …"
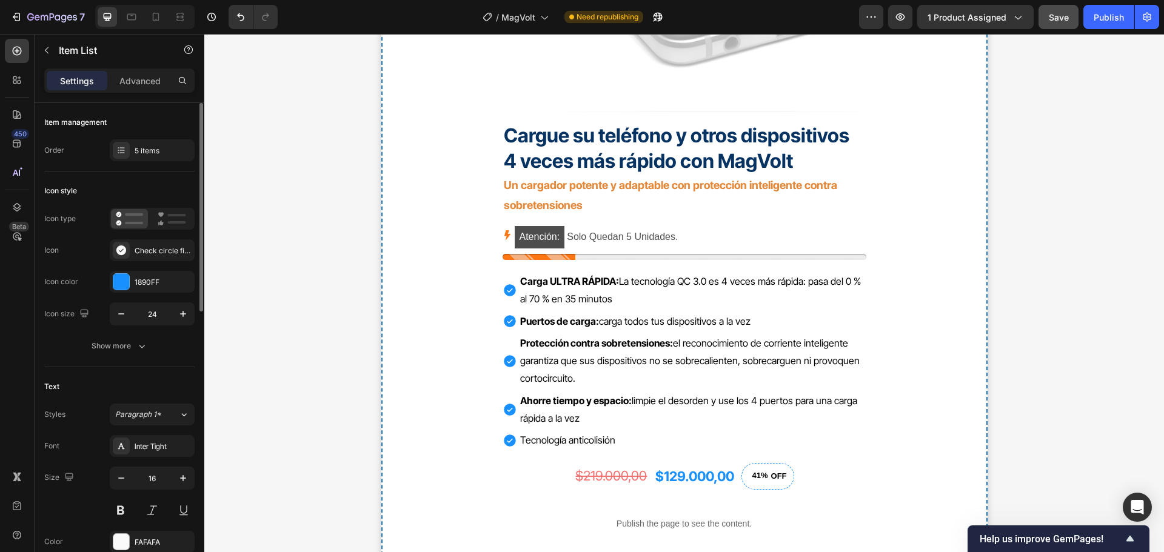
click at [564, 447] on p "Tecnología anticolisión" at bounding box center [692, 441] width 344 height 18
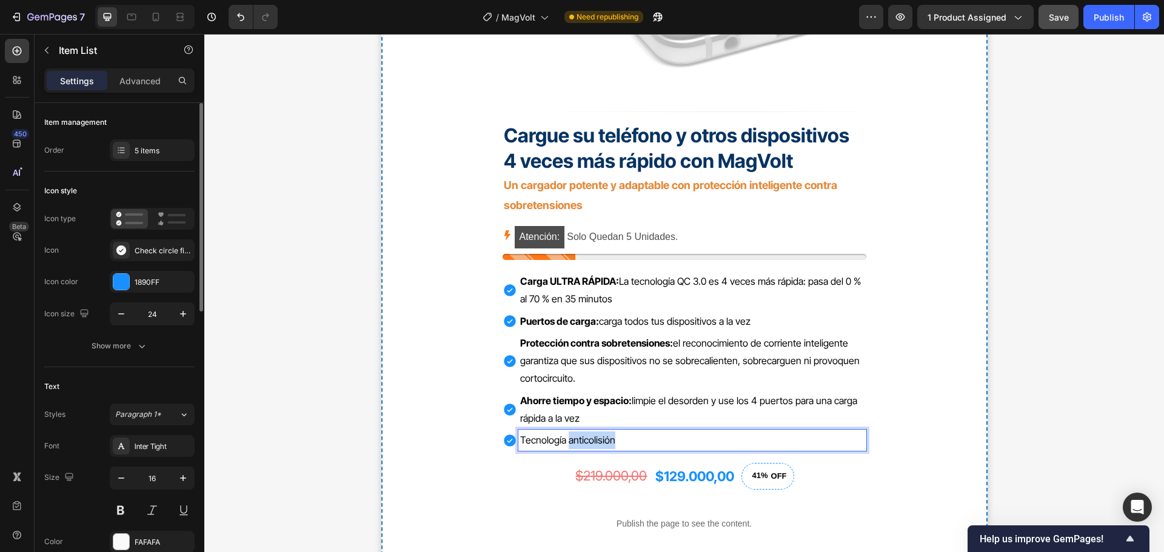
click at [564, 447] on p "Tecnología anticolisión" at bounding box center [692, 441] width 344 height 18
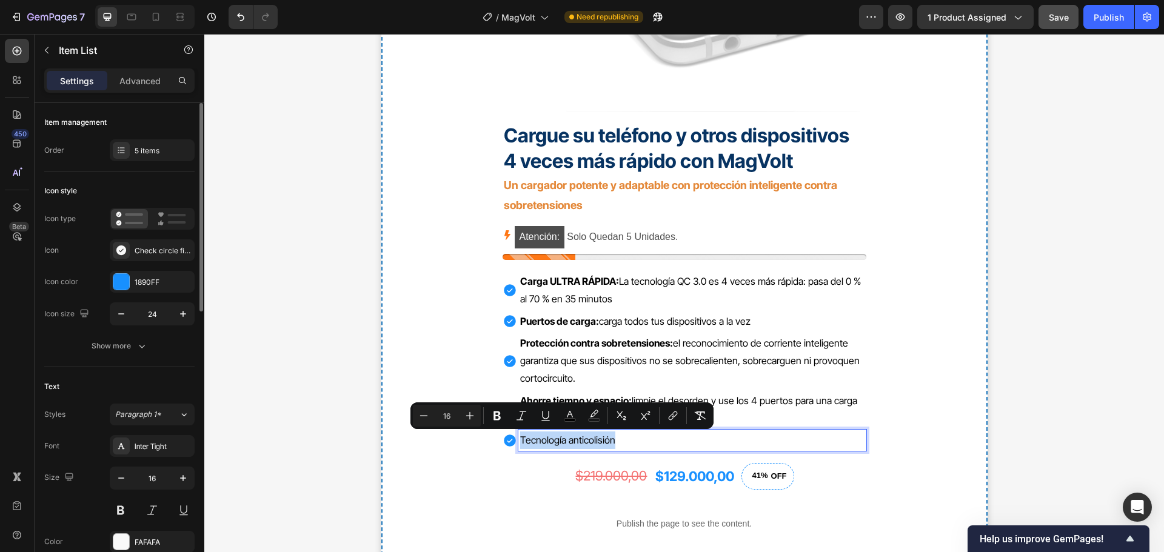
copy span "Tecnología anticolisión"
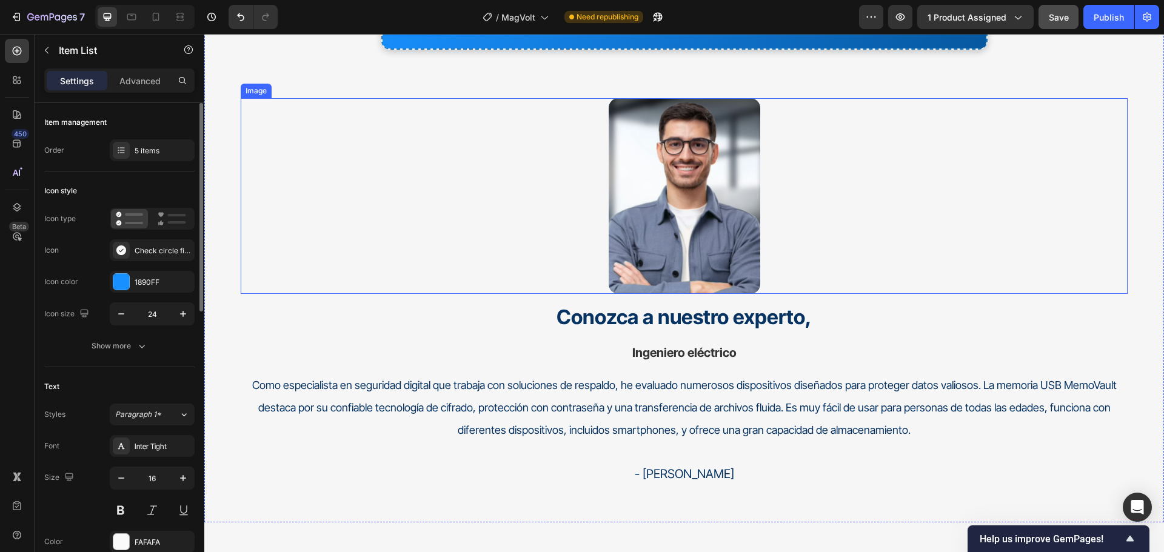
scroll to position [4636, 0]
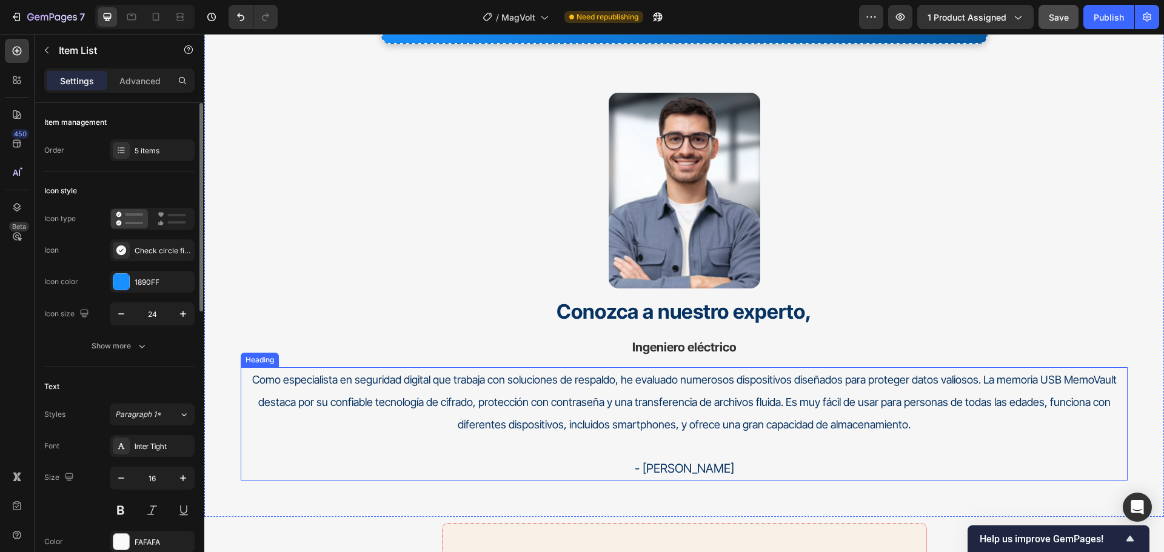
click at [729, 398] on span "Como especialista en seguridad digital que trabaja con soluciones de respaldo, …" at bounding box center [684, 402] width 864 height 58
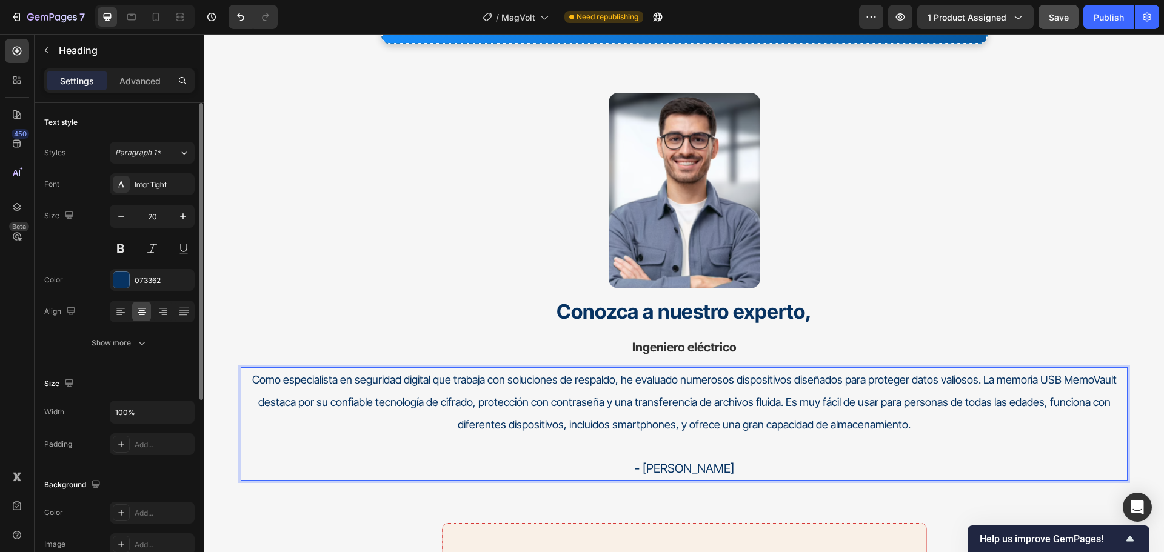
click at [729, 398] on span "Como especialista en seguridad digital que trabaja con soluciones de respaldo, …" at bounding box center [684, 402] width 864 height 58
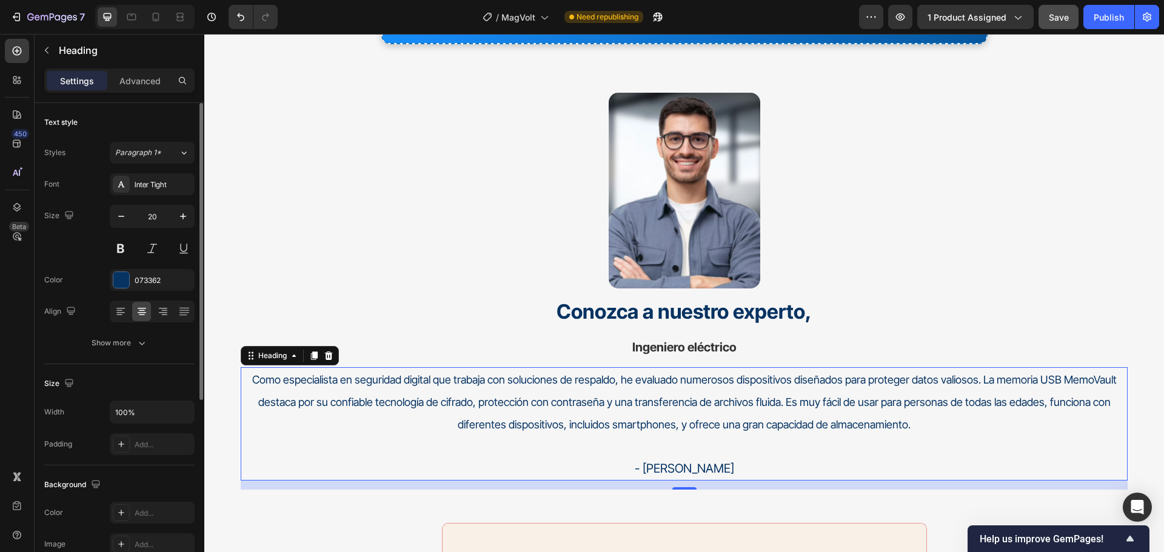
drag, startPoint x: 815, startPoint y: 397, endPoint x: 821, endPoint y: 404, distance: 9.0
click at [816, 399] on span "Como especialista en seguridad digital que trabaja con soluciones de respaldo, …" at bounding box center [684, 402] width 864 height 58
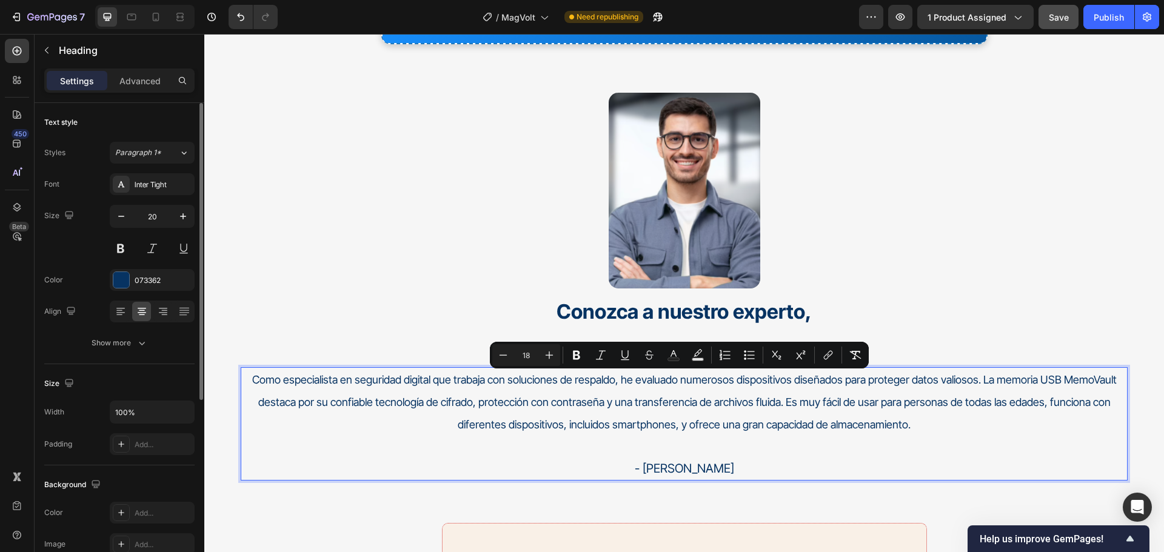
click at [866, 436] on p "Como especialista en seguridad digital que trabaja con soluciones de respaldo, …" at bounding box center [684, 424] width 884 height 111
drag, startPoint x: 785, startPoint y: 443, endPoint x: 778, endPoint y: 443, distance: 6.7
click at [783, 448] on p "Como especialista en seguridad digital que trabaja con soluciones de respaldo, …" at bounding box center [684, 424] width 884 height 111
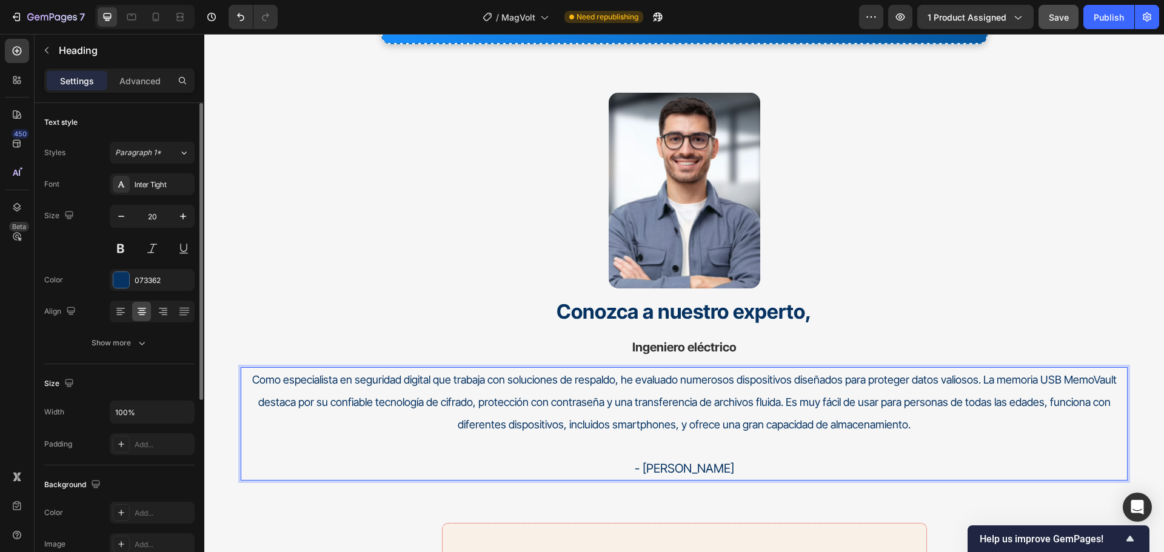
click at [775, 407] on span "Como especialista en seguridad digital que trabaja con soluciones de respaldo, …" at bounding box center [684, 402] width 864 height 58
click at [771, 394] on p "Como especialista en seguridad digital que trabaja con soluciones de respaldo, …" at bounding box center [684, 424] width 884 height 111
click at [771, 393] on p "Como especialista en seguridad digital que trabaja con soluciones de respaldo, …" at bounding box center [684, 424] width 884 height 111
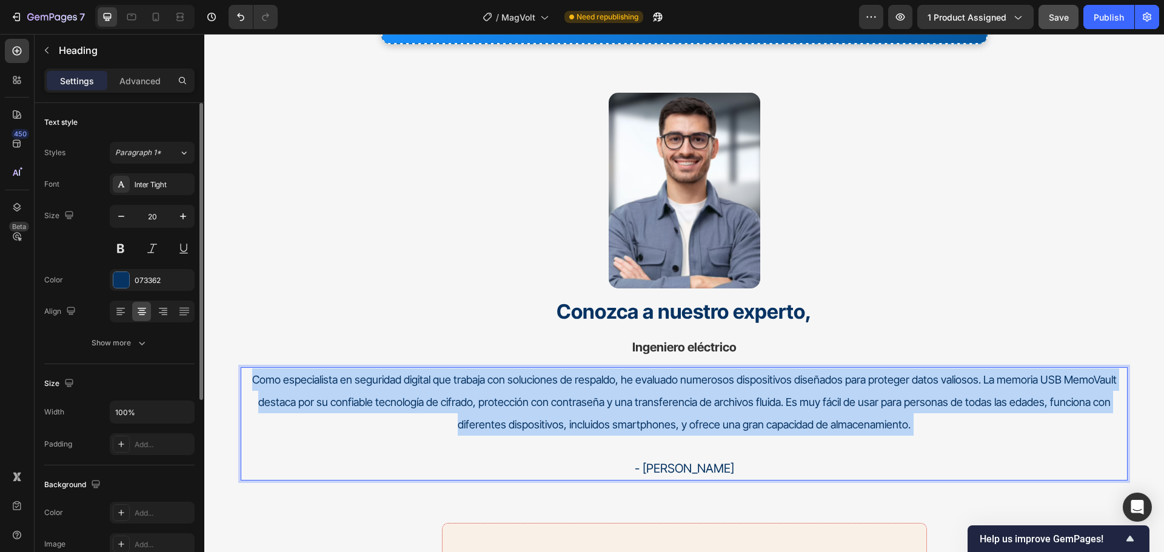
click at [771, 393] on p "Como especialista en seguridad digital que trabaja con soluciones de respaldo, …" at bounding box center [684, 424] width 884 height 111
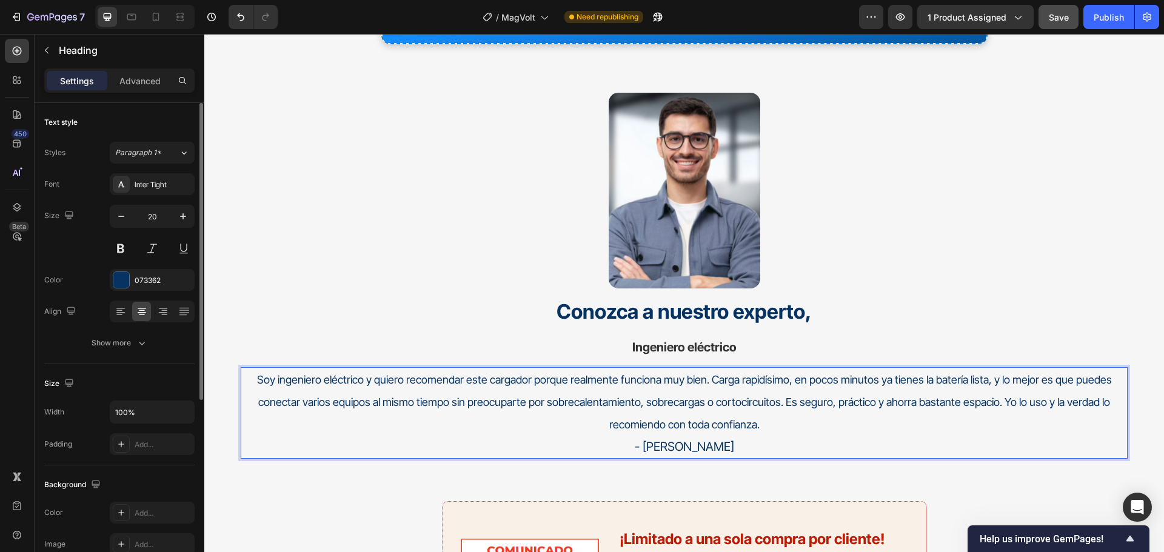
click at [272, 379] on span "Soy ingeniero eléctrico y quiero recomendar este cargador porque realmente func…" at bounding box center [684, 402] width 855 height 58
drag, startPoint x: 373, startPoint y: 378, endPoint x: 393, endPoint y: 378, distance: 20.0
click at [373, 378] on span "Como ingeniero eléctrico y quiero recomendar este cargador porque realmente fun…" at bounding box center [684, 402] width 865 height 58
click at [770, 415] on p "Como ingeniero eléctrico, quiero recomendar este cargador porque realmente func…" at bounding box center [684, 413] width 884 height 89
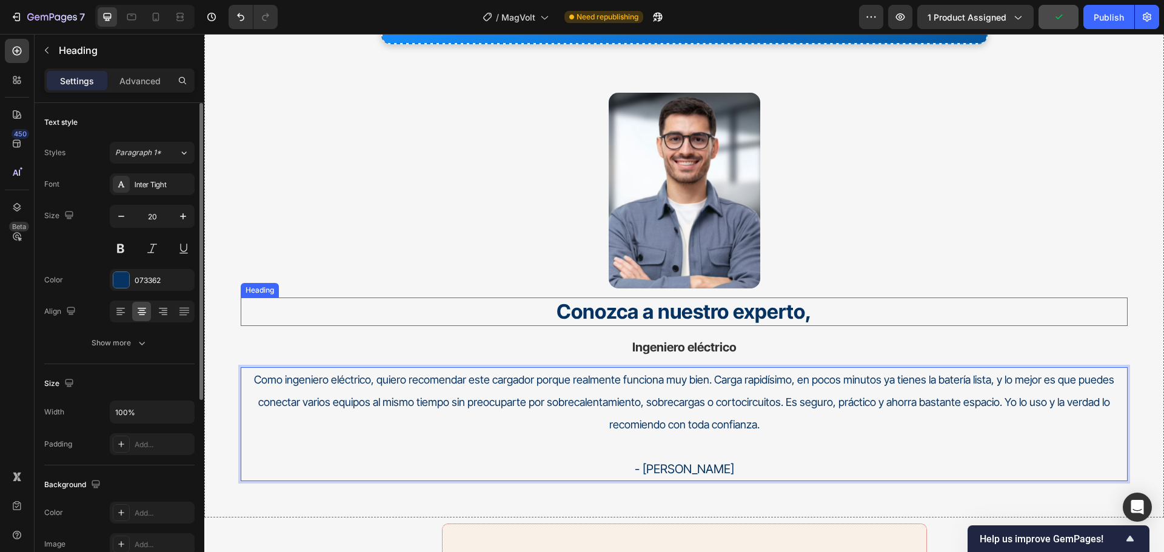
click at [947, 299] on h2 "Conozca a nuestro experto," at bounding box center [684, 312] width 887 height 28
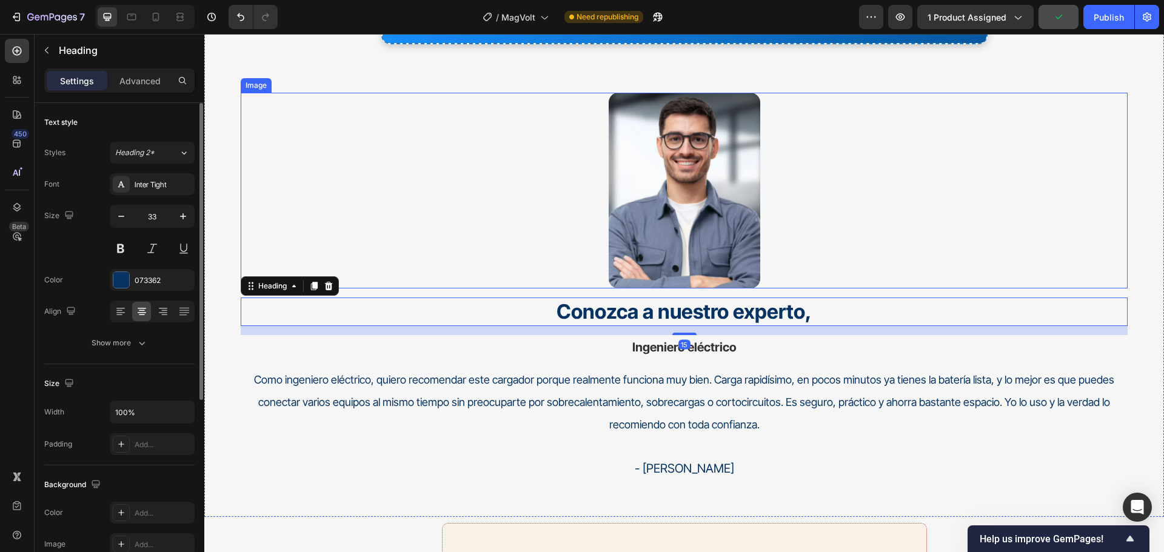
click at [908, 185] on div at bounding box center [684, 191] width 887 height 196
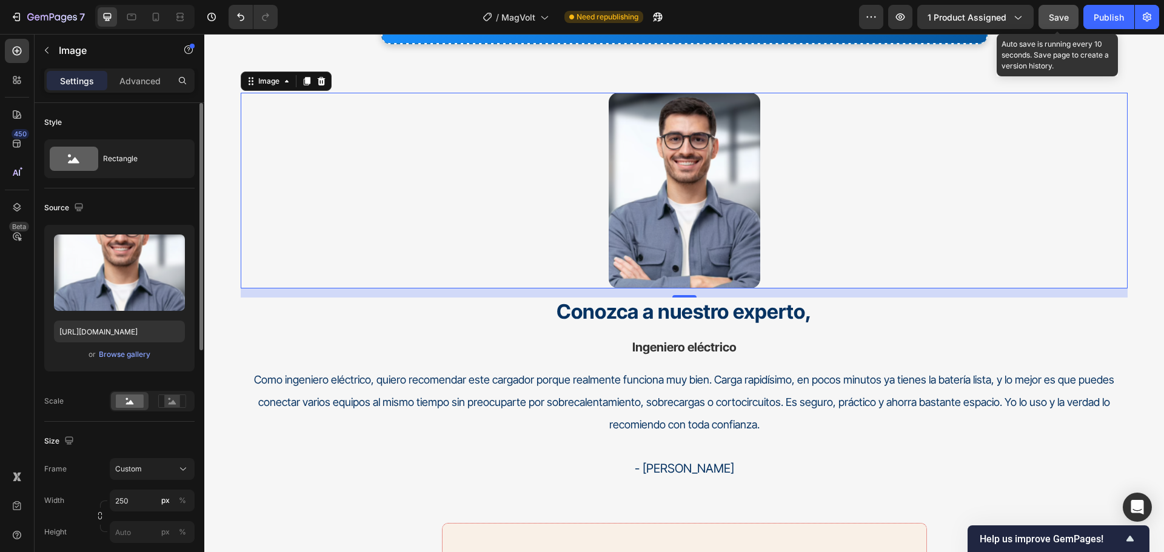
click at [1049, 14] on span "Save" at bounding box center [1059, 17] width 20 height 10
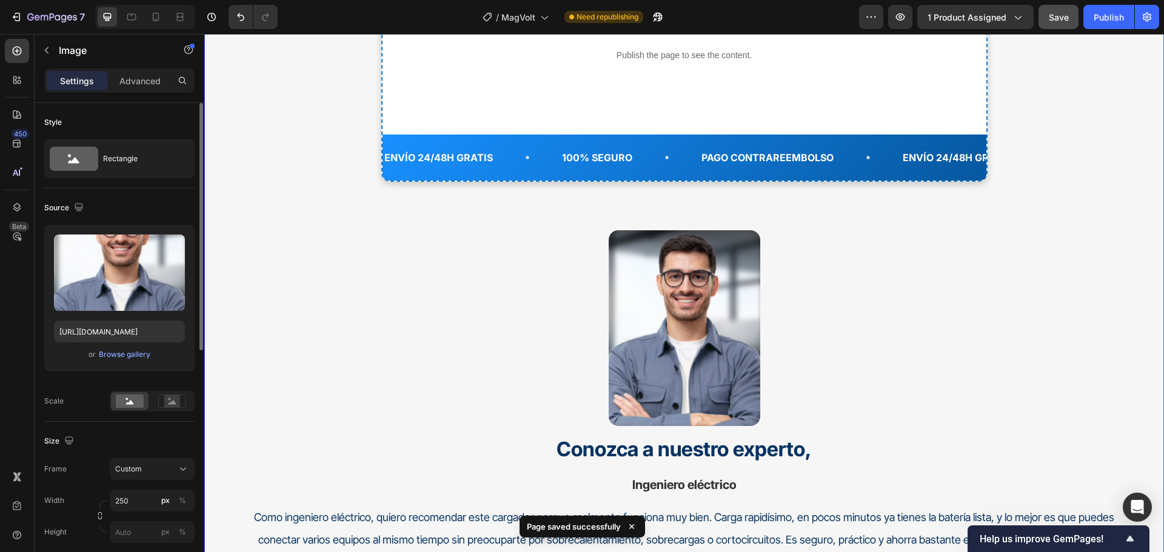
scroll to position [4394, 0]
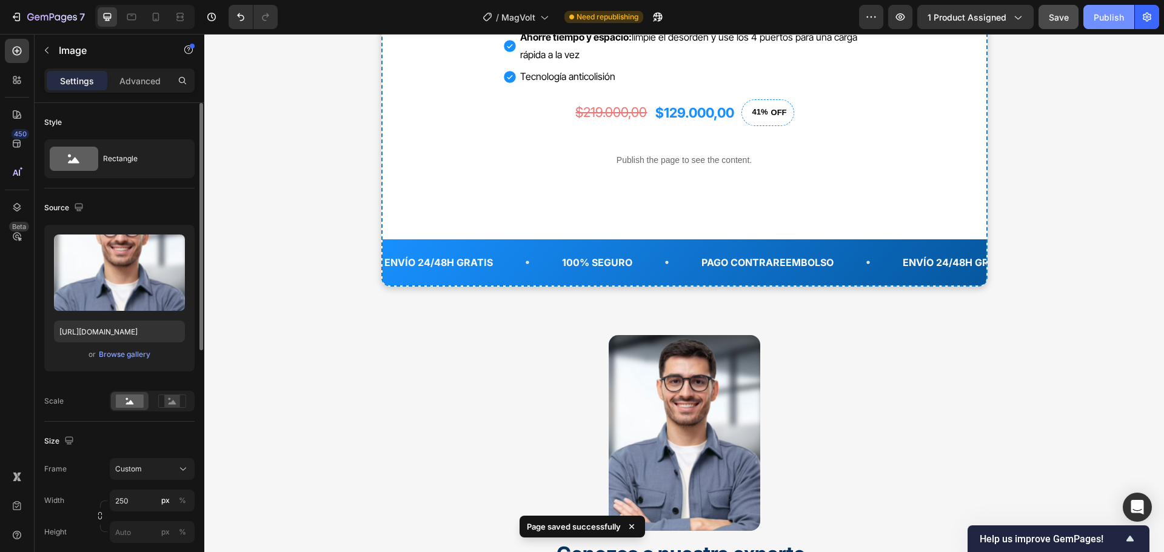
click at [1099, 14] on div "Publish" at bounding box center [1108, 17] width 30 height 13
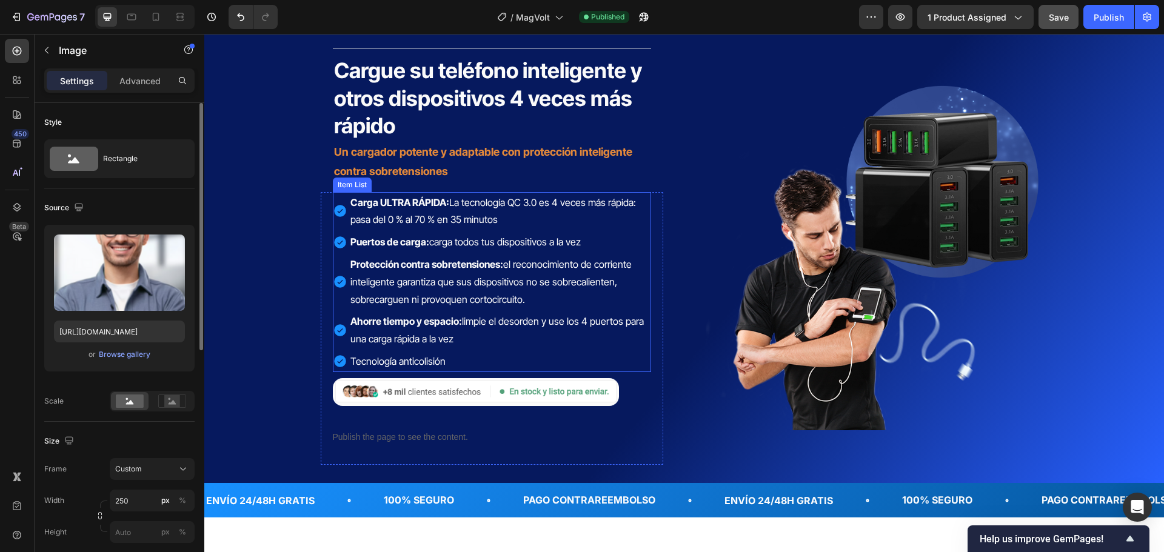
scroll to position [0, 0]
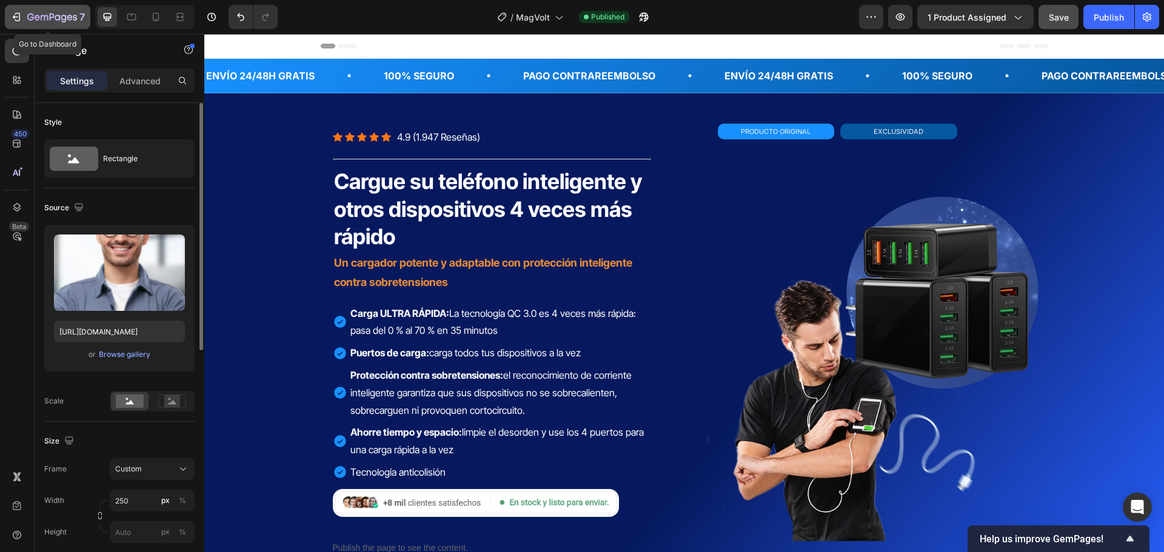
click at [61, 16] on icon "button" at bounding box center [63, 19] width 5 height 8
